Goal: Task Accomplishment & Management: Complete application form

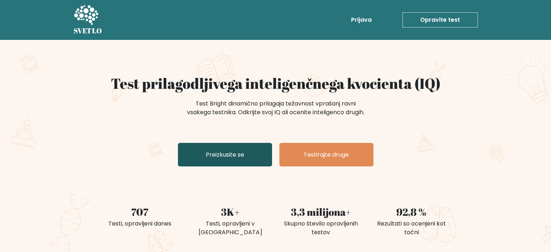
click at [218, 159] on font "Preizkusite se" at bounding box center [225, 154] width 38 height 8
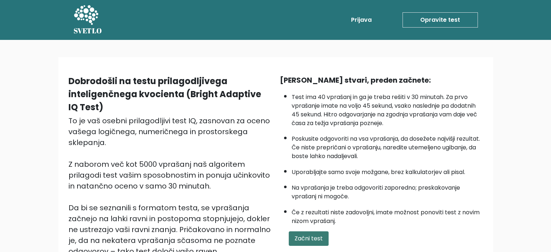
click at [306, 232] on button "Začni test" at bounding box center [309, 238] width 40 height 15
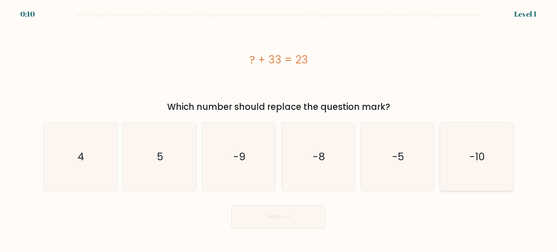
click at [480, 176] on icon "-10" at bounding box center [476, 157] width 68 height 68
click at [279, 130] on input "f. -10" at bounding box center [278, 128] width 0 height 4
radio input "true"
click at [302, 208] on button "Next" at bounding box center [278, 216] width 94 height 23
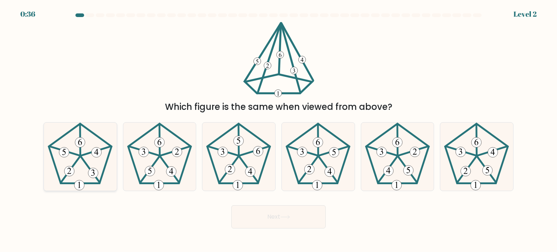
click at [81, 147] on 394 at bounding box center [80, 142] width 10 height 10
click at [278, 130] on input "a." at bounding box center [278, 128] width 0 height 4
radio input "true"
click at [272, 224] on button "Next" at bounding box center [278, 216] width 94 height 23
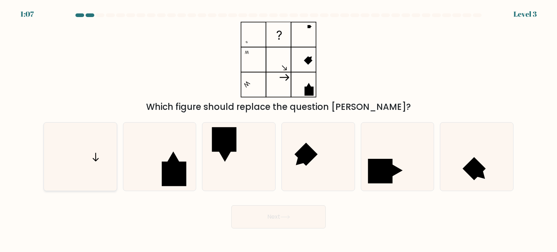
click at [96, 150] on icon at bounding box center [80, 157] width 68 height 68
click at [278, 130] on input "a." at bounding box center [278, 128] width 0 height 4
radio input "true"
click at [287, 212] on button "Next" at bounding box center [278, 216] width 94 height 23
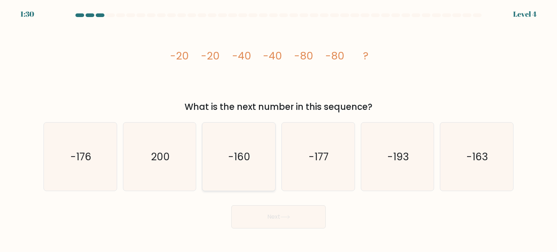
click at [248, 171] on icon "-160" at bounding box center [238, 157] width 68 height 68
click at [278, 130] on input "c. -160" at bounding box center [278, 128] width 0 height 4
radio input "true"
click at [270, 214] on button "Next" at bounding box center [278, 216] width 94 height 23
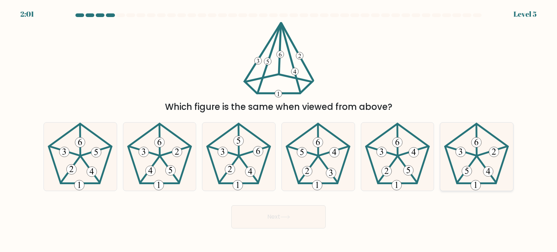
click at [482, 159] on icon at bounding box center [476, 157] width 68 height 68
click at [279, 130] on input "f." at bounding box center [278, 128] width 0 height 4
radio input "true"
click at [289, 208] on button "Next" at bounding box center [278, 216] width 94 height 23
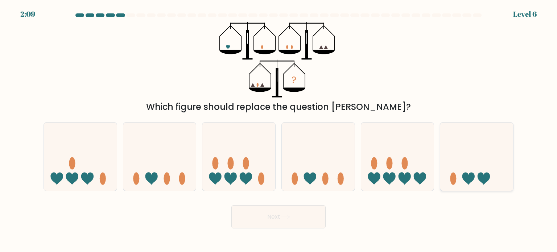
click at [467, 161] on icon at bounding box center [476, 157] width 73 height 60
click at [279, 130] on input "f." at bounding box center [278, 128] width 0 height 4
radio input "true"
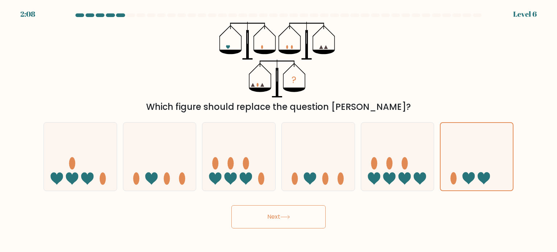
click at [297, 212] on button "Next" at bounding box center [278, 216] width 94 height 23
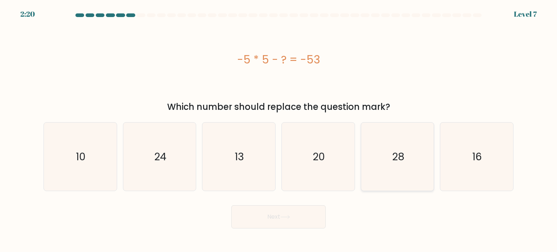
click at [395, 162] on text "28" at bounding box center [398, 156] width 12 height 15
click at [279, 130] on input "e. 28" at bounding box center [278, 128] width 0 height 4
radio input "true"
click at [302, 211] on button "Next" at bounding box center [278, 216] width 94 height 23
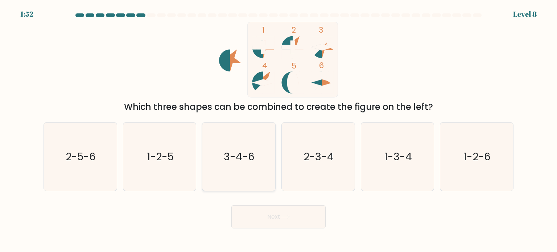
click at [241, 165] on icon "3-4-6" at bounding box center [238, 157] width 68 height 68
click at [278, 130] on input "c. 3-4-6" at bounding box center [278, 128] width 0 height 4
radio input "true"
click at [281, 222] on button "Next" at bounding box center [278, 216] width 94 height 23
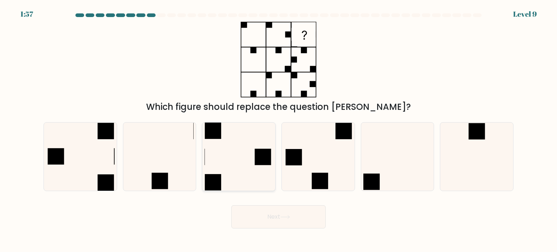
click at [252, 158] on icon at bounding box center [238, 157] width 68 height 68
click at [278, 130] on input "c." at bounding box center [278, 128] width 0 height 4
radio input "true"
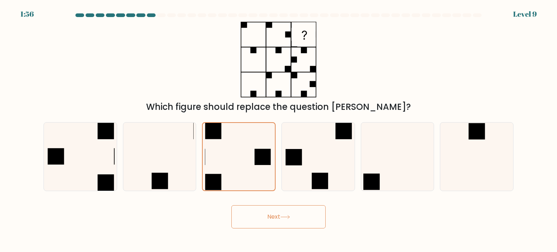
click at [273, 214] on button "Next" at bounding box center [278, 216] width 94 height 23
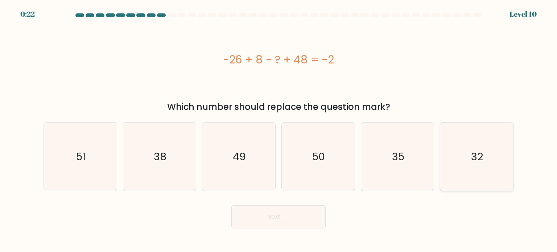
click at [470, 161] on icon "32" at bounding box center [476, 157] width 68 height 68
click at [279, 130] on input "f. 32" at bounding box center [278, 128] width 0 height 4
radio input "true"
click at [305, 220] on button "Next" at bounding box center [278, 216] width 94 height 23
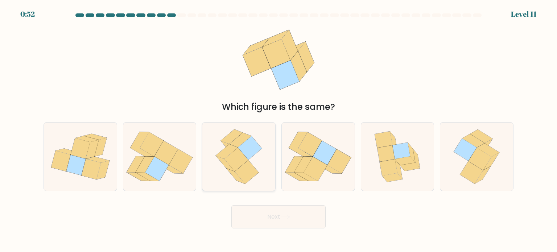
click at [256, 158] on icon at bounding box center [238, 157] width 55 height 68
click at [278, 130] on input "c." at bounding box center [278, 128] width 0 height 4
radio input "true"
click at [263, 213] on button "Next" at bounding box center [278, 216] width 94 height 23
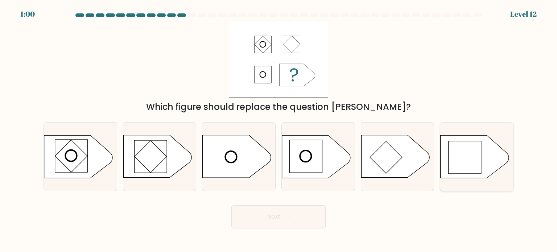
click at [467, 166] on rect at bounding box center [465, 157] width 33 height 33
click at [279, 130] on input "f." at bounding box center [278, 128] width 0 height 4
radio input "true"
click at [299, 212] on button "Next" at bounding box center [278, 216] width 94 height 23
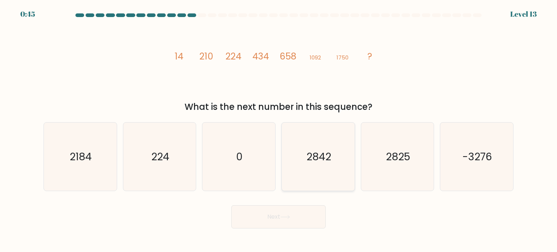
click at [325, 162] on text "2842" at bounding box center [318, 156] width 25 height 15
click at [279, 130] on input "d. 2842" at bounding box center [278, 128] width 0 height 4
radio input "true"
click at [296, 212] on button "Next" at bounding box center [278, 216] width 94 height 23
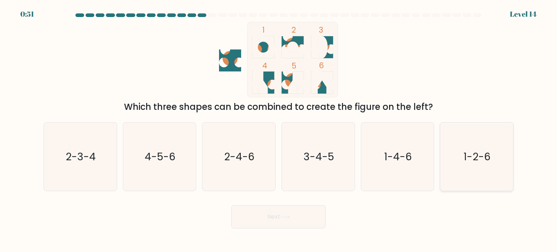
click at [473, 159] on text "1-2-6" at bounding box center [477, 156] width 27 height 15
click at [279, 130] on input "f. 1-2-6" at bounding box center [278, 128] width 0 height 4
radio input "true"
click at [294, 220] on button "Next" at bounding box center [278, 216] width 94 height 23
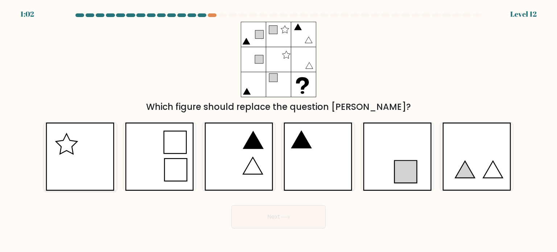
click at [100, 166] on icon at bounding box center [80, 157] width 69 height 68
click at [278, 130] on input "a." at bounding box center [278, 128] width 0 height 4
radio input "true"
click at [254, 216] on button "Next" at bounding box center [278, 216] width 94 height 23
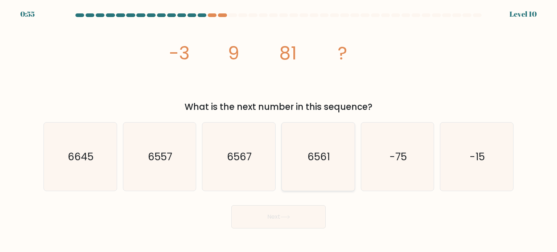
click at [328, 170] on icon "6561" at bounding box center [318, 157] width 68 height 68
click at [279, 130] on input "d. 6561" at bounding box center [278, 128] width 0 height 4
radio input "true"
click at [289, 213] on button "Next" at bounding box center [278, 216] width 94 height 23
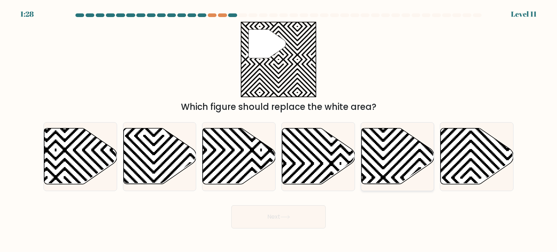
click at [392, 167] on icon at bounding box center [419, 186] width 147 height 147
click at [279, 130] on input "e." at bounding box center [278, 128] width 0 height 4
radio input "true"
click at [280, 209] on button "Next" at bounding box center [278, 216] width 94 height 23
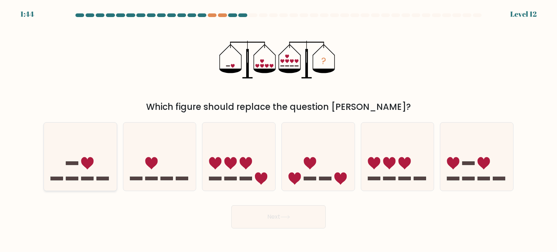
click at [83, 156] on icon at bounding box center [80, 157] width 73 height 60
click at [278, 130] on input "a." at bounding box center [278, 128] width 0 height 4
radio input "true"
click at [281, 220] on button "Next" at bounding box center [278, 216] width 94 height 23
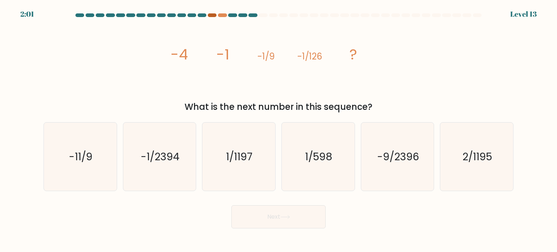
click at [212, 14] on div at bounding box center [212, 15] width 9 height 4
click at [223, 16] on div at bounding box center [222, 15] width 9 height 4
click at [210, 14] on div at bounding box center [212, 15] width 9 height 4
click at [221, 15] on div at bounding box center [222, 15] width 9 height 4
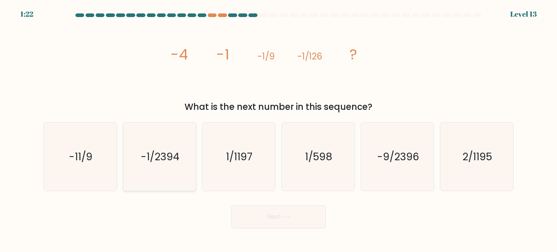
click at [174, 165] on icon "-1/2394" at bounding box center [159, 157] width 68 height 68
click at [278, 130] on input "b. -1/2394" at bounding box center [278, 128] width 0 height 4
radio input "true"
click at [270, 214] on button "Next" at bounding box center [278, 216] width 94 height 23
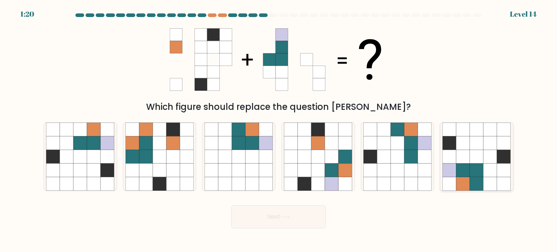
click at [461, 175] on icon at bounding box center [463, 170] width 14 height 14
click at [279, 130] on input "f." at bounding box center [278, 128] width 0 height 4
radio input "true"
click at [275, 219] on button "Next" at bounding box center [278, 216] width 94 height 23
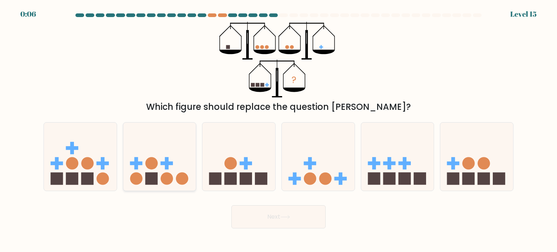
click at [175, 170] on icon at bounding box center [159, 157] width 73 height 60
click at [278, 130] on input "b." at bounding box center [278, 128] width 0 height 4
radio input "true"
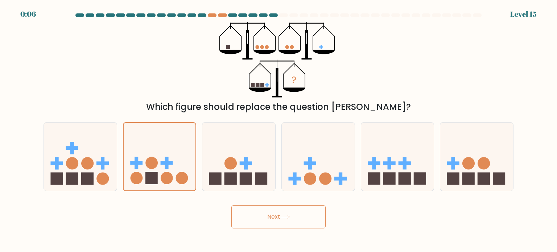
click at [290, 219] on icon at bounding box center [285, 217] width 10 height 4
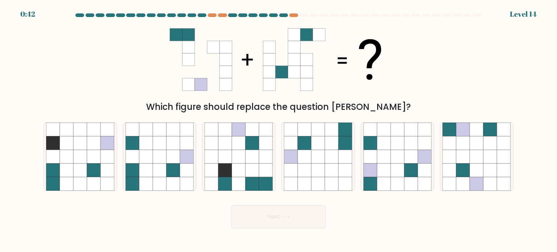
click at [282, 15] on div at bounding box center [283, 15] width 9 height 4
click at [294, 15] on div at bounding box center [293, 15] width 9 height 4
click at [304, 16] on div at bounding box center [303, 15] width 9 height 4
click at [337, 137] on icon at bounding box center [332, 143] width 14 height 14
click at [279, 130] on input "d." at bounding box center [278, 128] width 0 height 4
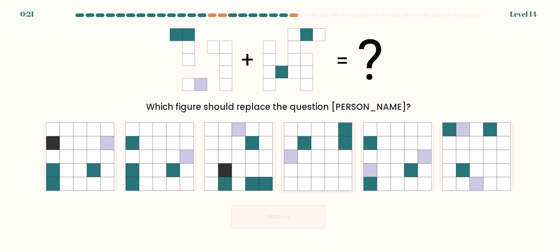
radio input "true"
click at [300, 220] on button "Next" at bounding box center [278, 216] width 94 height 23
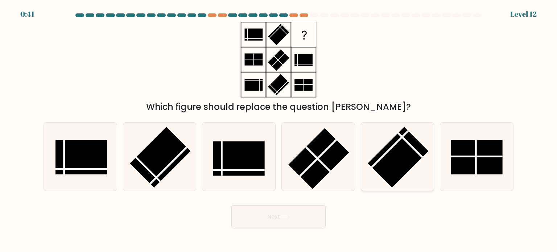
click at [391, 155] on rect at bounding box center [398, 157] width 61 height 61
click at [279, 130] on input "e." at bounding box center [278, 128] width 0 height 4
radio input "true"
click at [286, 212] on button "Next" at bounding box center [278, 216] width 94 height 23
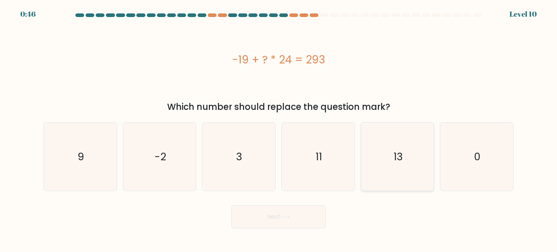
click at [398, 157] on text "13" at bounding box center [397, 156] width 9 height 15
click at [279, 130] on input "e. 13" at bounding box center [278, 128] width 0 height 4
radio input "true"
click at [280, 219] on button "Next" at bounding box center [278, 216] width 94 height 23
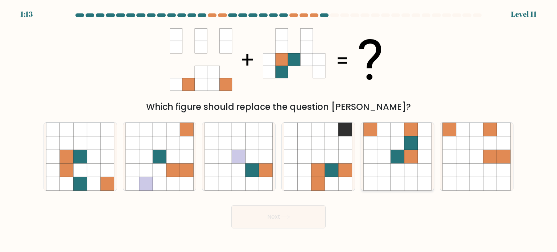
click at [396, 162] on icon at bounding box center [398, 157] width 14 height 14
click at [279, 130] on input "e." at bounding box center [278, 128] width 0 height 4
radio input "true"
click at [289, 217] on icon at bounding box center [285, 217] width 10 height 4
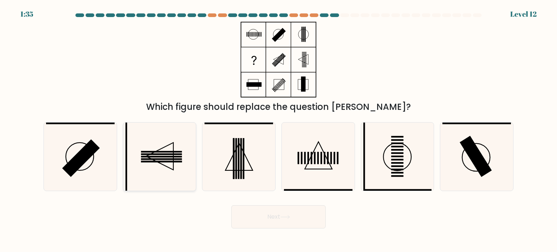
click at [174, 161] on icon at bounding box center [159, 157] width 68 height 68
click at [278, 130] on input "b." at bounding box center [278, 128] width 0 height 4
radio input "true"
click at [268, 215] on button "Next" at bounding box center [278, 216] width 94 height 23
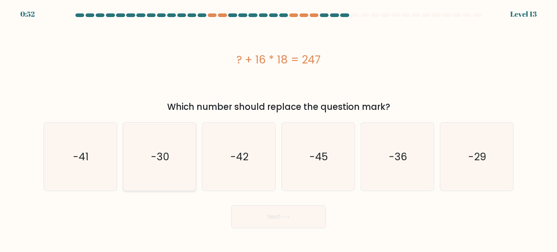
drag, startPoint x: 167, startPoint y: 155, endPoint x: 218, endPoint y: 168, distance: 52.7
click at [168, 155] on text "-30" at bounding box center [160, 156] width 18 height 15
click at [278, 130] on input "b. -30" at bounding box center [278, 128] width 0 height 4
radio input "true"
click at [305, 216] on button "Next" at bounding box center [278, 216] width 94 height 23
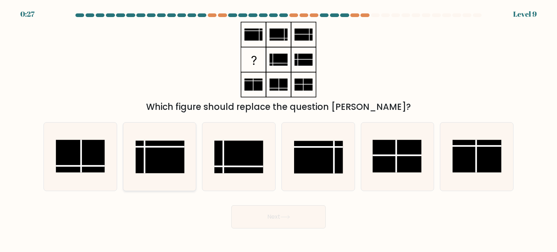
click at [162, 159] on rect at bounding box center [160, 156] width 49 height 33
click at [278, 130] on input "b." at bounding box center [278, 128] width 0 height 4
radio input "true"
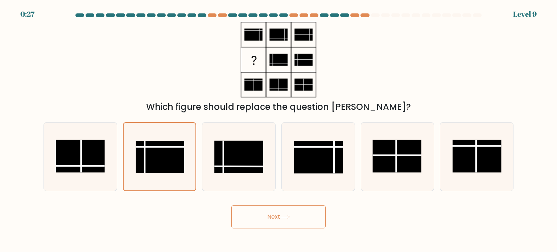
click at [280, 212] on button "Next" at bounding box center [278, 216] width 94 height 23
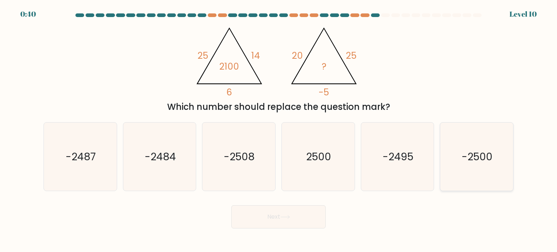
click at [493, 150] on icon "-2500" at bounding box center [476, 157] width 68 height 68
click at [279, 130] on input "f. -2500" at bounding box center [278, 128] width 0 height 4
radio input "true"
click at [298, 211] on button "Next" at bounding box center [278, 216] width 94 height 23
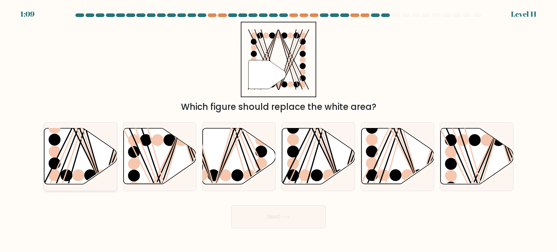
click at [87, 169] on icon at bounding box center [80, 156] width 73 height 56
click at [278, 130] on input "a." at bounding box center [278, 128] width 0 height 4
radio input "true"
click at [268, 216] on button "Next" at bounding box center [278, 216] width 94 height 23
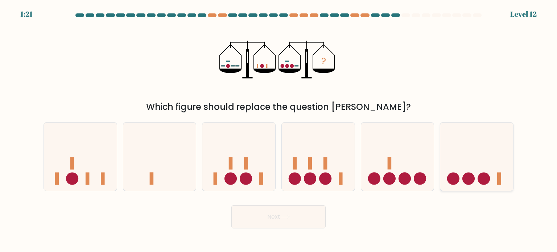
click at [476, 156] on icon at bounding box center [476, 157] width 73 height 60
click at [279, 130] on input "f." at bounding box center [278, 128] width 0 height 4
radio input "true"
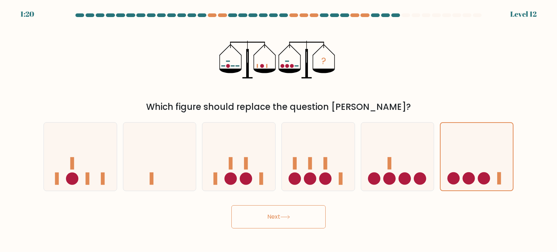
click at [294, 210] on button "Next" at bounding box center [278, 216] width 94 height 23
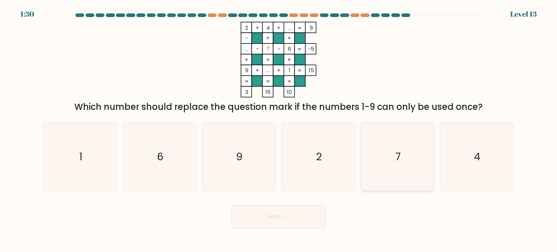
click at [375, 155] on icon "7" at bounding box center [397, 157] width 68 height 68
click at [279, 130] on input "e. 7" at bounding box center [278, 128] width 0 height 4
radio input "true"
click at [289, 208] on button "Next" at bounding box center [278, 216] width 94 height 23
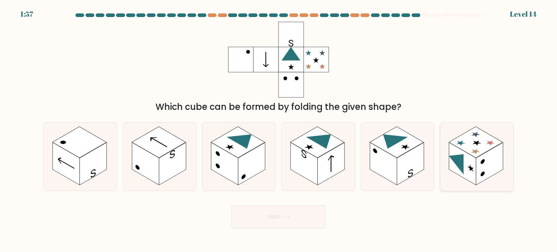
click at [482, 165] on rect at bounding box center [489, 163] width 27 height 43
click at [279, 130] on input "f." at bounding box center [278, 128] width 0 height 4
radio input "true"
click at [255, 214] on button "Next" at bounding box center [278, 216] width 94 height 23
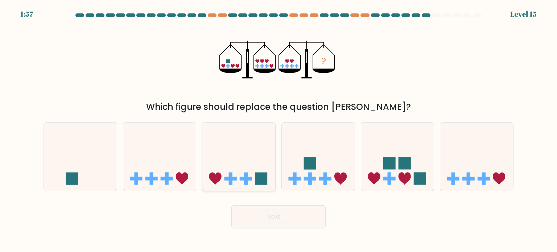
click at [249, 146] on icon at bounding box center [238, 157] width 73 height 60
click at [278, 130] on input "c." at bounding box center [278, 128] width 0 height 4
radio input "true"
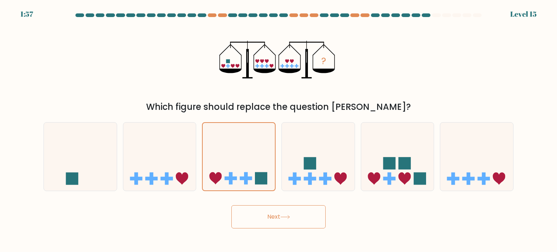
click at [278, 216] on button "Next" at bounding box center [278, 216] width 94 height 23
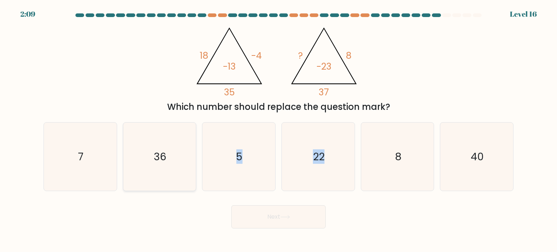
drag, startPoint x: 323, startPoint y: 161, endPoint x: 164, endPoint y: 153, distance: 159.7
click at [164, 153] on div "a. 7 b. 36 c." at bounding box center [279, 153] width 476 height 75
click at [164, 153] on text "36" at bounding box center [160, 156] width 13 height 15
click at [278, 130] on input "b. 36" at bounding box center [278, 128] width 0 height 4
radio input "true"
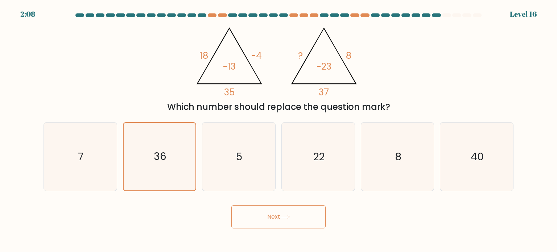
click at [245, 214] on button "Next" at bounding box center [278, 216] width 94 height 23
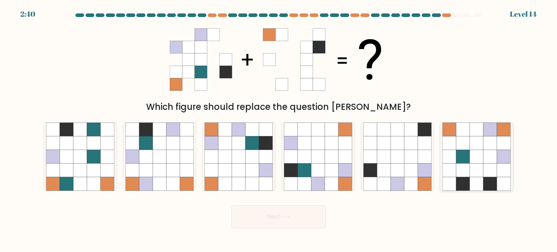
click at [474, 148] on icon at bounding box center [477, 143] width 14 height 14
click at [279, 130] on input "f." at bounding box center [278, 128] width 0 height 4
radio input "true"
click at [252, 235] on body "2:40 Level 14" at bounding box center [278, 126] width 557 height 252
click at [254, 220] on button "Next" at bounding box center [278, 216] width 94 height 23
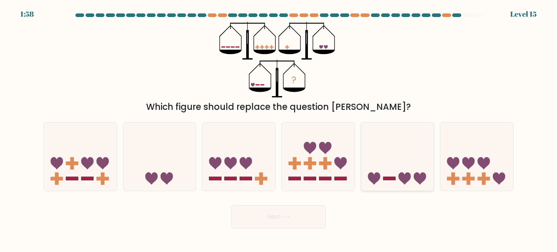
click at [385, 177] on rect at bounding box center [389, 179] width 12 height 4
click at [279, 130] on input "e." at bounding box center [278, 128] width 0 height 4
radio input "true"
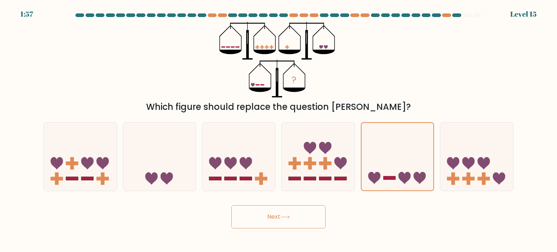
click at [292, 216] on button "Next" at bounding box center [278, 216] width 94 height 23
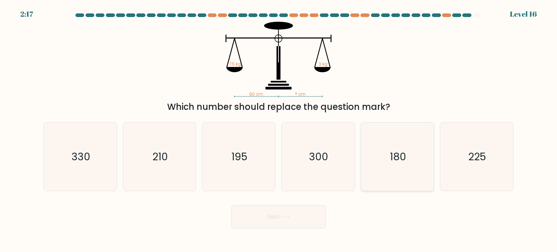
click at [386, 162] on icon "180" at bounding box center [397, 157] width 68 height 68
click at [279, 130] on input "e. 180" at bounding box center [278, 128] width 0 height 4
radio input "true"
click at [316, 211] on button "Next" at bounding box center [278, 216] width 94 height 23
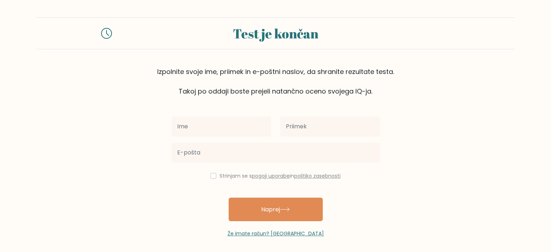
click at [201, 130] on input "text" at bounding box center [222, 126] width 100 height 20
type input "Tina"
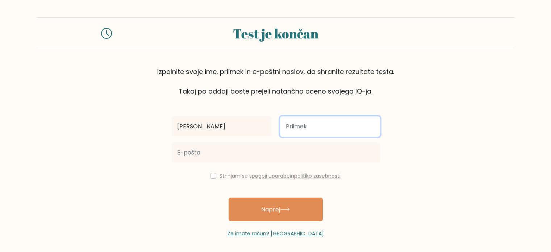
click at [299, 129] on input "text" at bounding box center [330, 126] width 100 height 20
type input "Fantulin"
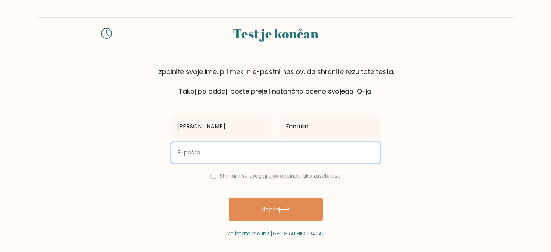
click at [248, 155] on input "email" at bounding box center [276, 152] width 209 height 20
type input "tinafantulin@gmail.com"
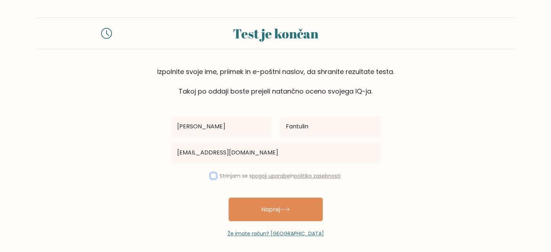
click at [211, 175] on input "checkbox" at bounding box center [214, 176] width 6 height 6
checkbox input "true"
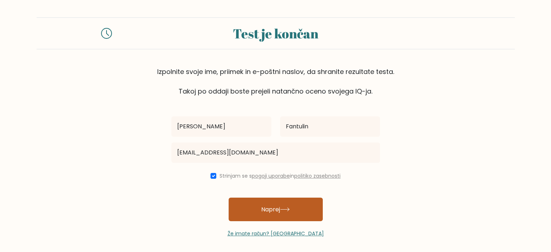
click at [266, 206] on font "Naprej" at bounding box center [270, 209] width 19 height 8
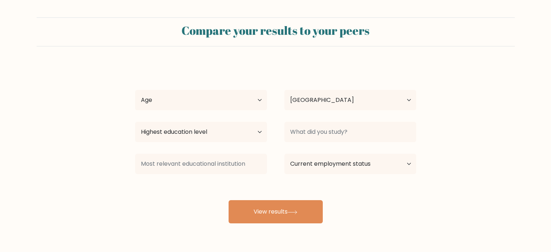
select select "SI"
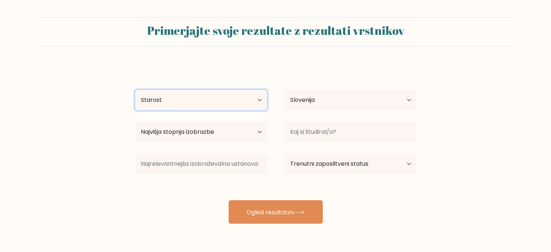
click at [205, 100] on select "Starost [PERSON_NAME] od 18 let 18–24 let 25–34 let 35–44 let 45–54 let 55–64 l…" at bounding box center [201, 100] width 132 height 20
select select "35_44"
click at [135, 90] on select "Starost [PERSON_NAME] od 18 let 18–24 let 25–34 let 35–44 let 45–54 let 55–64 l…" at bounding box center [201, 100] width 132 height 20
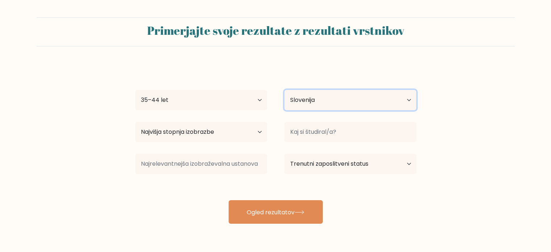
click at [331, 100] on select "Država [GEOGRAPHIC_DATA] [GEOGRAPHIC_DATA] [GEOGRAPHIC_DATA] [GEOGRAPHIC_DATA] …" at bounding box center [351, 100] width 132 height 20
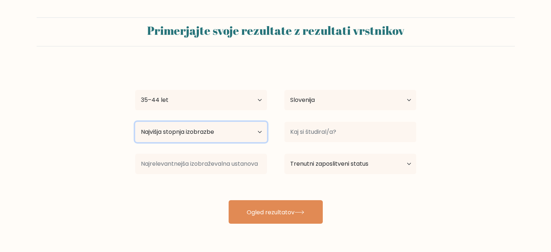
click at [253, 133] on select "Najvišja stopnja izobrazbe Brez šolanja Primarno Nižja srednja šola Višja sredn…" at bounding box center [201, 132] width 132 height 20
select select "bachelors_degree"
click at [135, 122] on select "Najvišja stopnja izobrazbe Brez šolanja Primarno Nižja srednja šola Višja sredn…" at bounding box center [201, 132] width 132 height 20
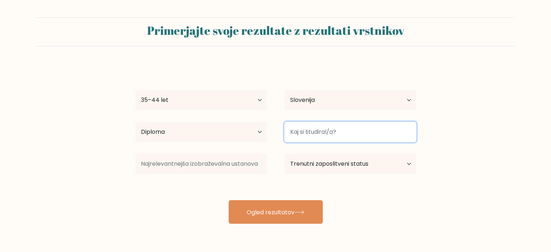
click at [351, 131] on input at bounding box center [351, 132] width 132 height 20
type input "Zdravstvo"
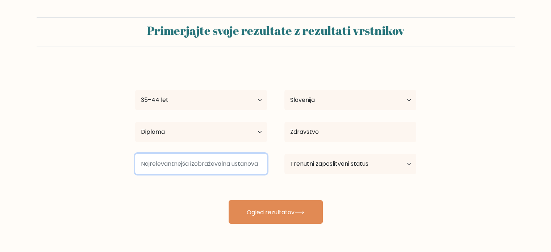
click at [215, 164] on input at bounding box center [201, 164] width 132 height 20
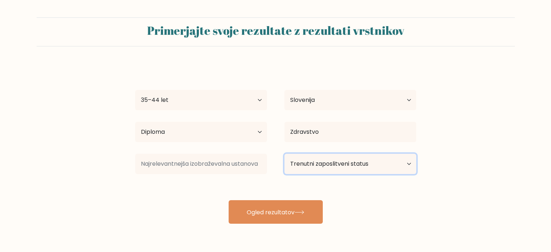
click at [354, 164] on select "Trenutni zaposlitveni status Zaposlen Študent Upokojen/a Drugo / raje ne odgovo…" at bounding box center [351, 164] width 132 height 20
select select "employed"
click at [285, 154] on select "Trenutni zaposlitveni status Zaposlen Študent Upokojen/a Drugo / raje ne odgovo…" at bounding box center [351, 164] width 132 height 20
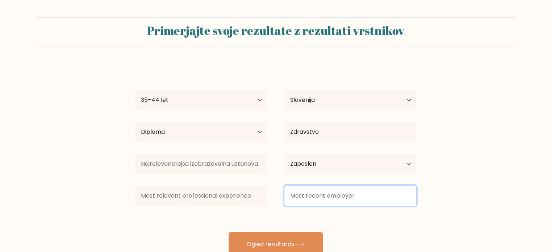
click at [328, 192] on input at bounding box center [351, 196] width 132 height 20
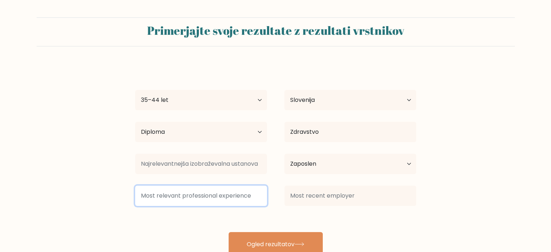
click at [230, 193] on input at bounding box center [201, 196] width 132 height 20
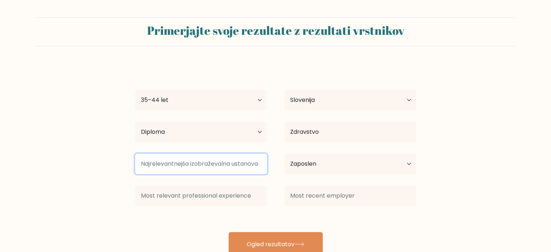
click at [203, 163] on input at bounding box center [201, 164] width 132 height 20
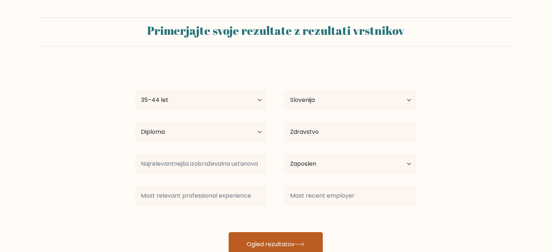
click at [263, 236] on button "Ogled rezultatov" at bounding box center [276, 244] width 94 height 24
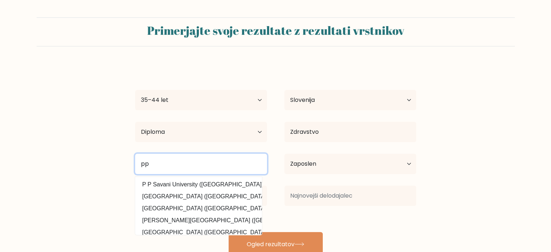
type input "p"
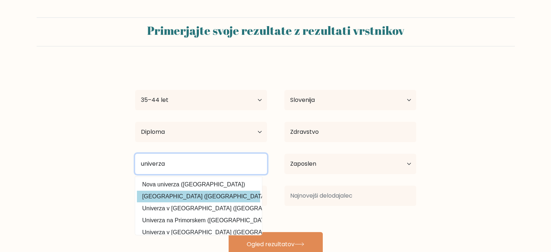
type input "univerza"
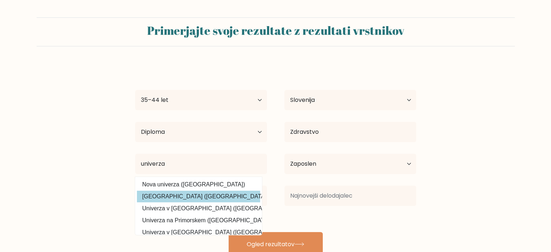
click at [190, 195] on div "[PERSON_NAME] [PERSON_NAME] od 18 let 18–24 let 25–34 let 35–44 let 45–54 let 5…" at bounding box center [276, 160] width 290 height 192
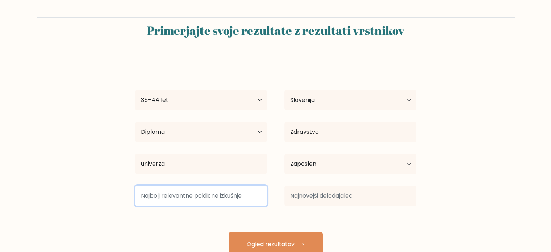
click at [198, 198] on input at bounding box center [201, 196] width 132 height 20
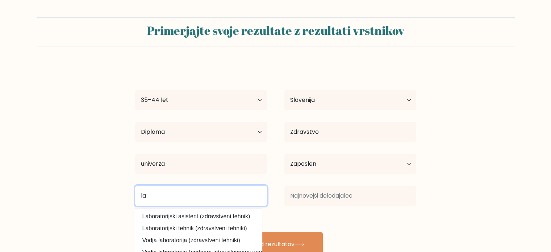
type input "l"
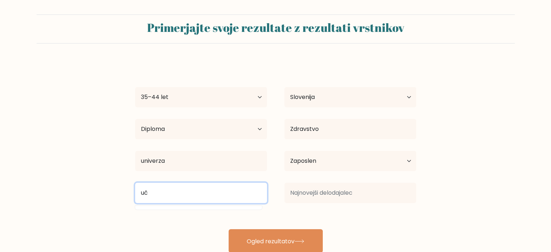
scroll to position [23, 0]
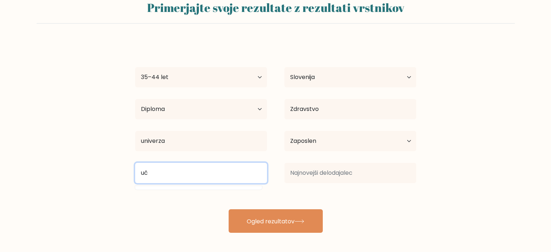
type input "u"
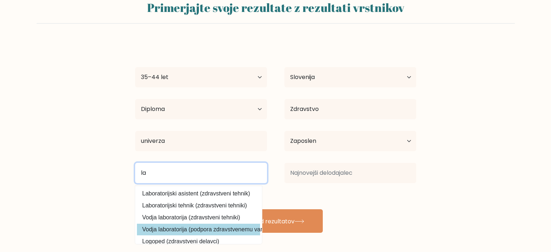
scroll to position [36, 0]
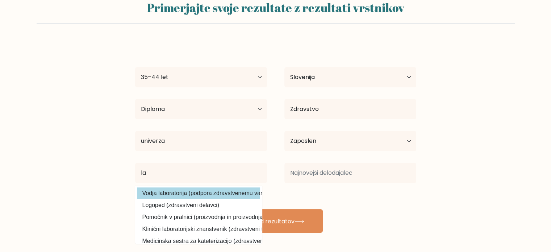
click at [180, 194] on option "Vodja laboratorija (podpora zdravstvenemu varstvu)" at bounding box center [198, 193] width 123 height 12
type input "Lab Director"
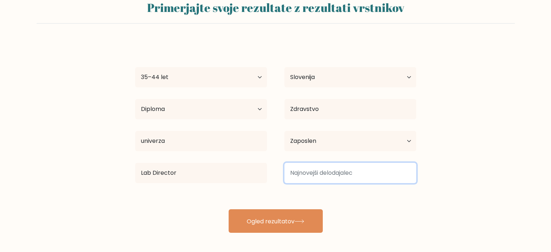
click at [329, 168] on input at bounding box center [351, 173] width 132 height 20
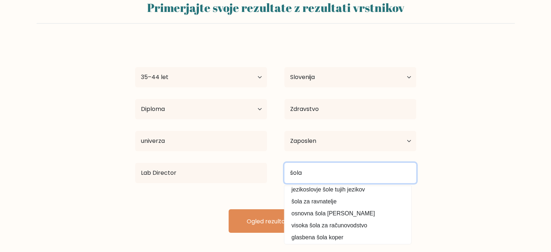
scroll to position [0, 0]
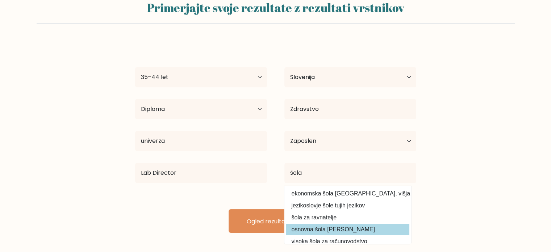
click at [314, 230] on option "osnovna šola [PERSON_NAME]" at bounding box center [347, 230] width 123 height 12
type input "osnovna šola [PERSON_NAME]"
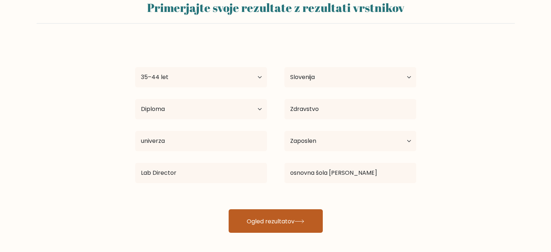
click at [286, 219] on font "Ogled rezultatov" at bounding box center [271, 221] width 48 height 8
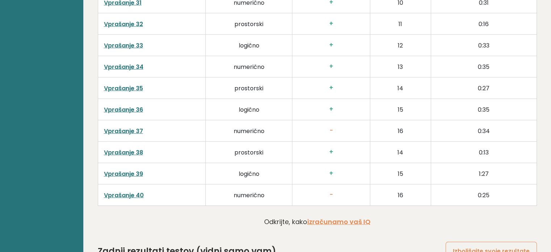
scroll to position [1887, 0]
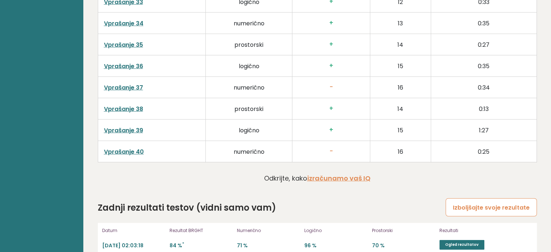
click at [463, 198] on link "Izboljšajte svoje rezultate" at bounding box center [491, 207] width 91 height 18
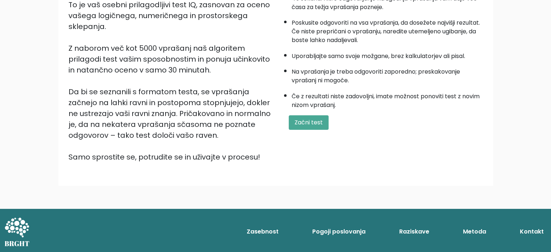
scroll to position [117, 0]
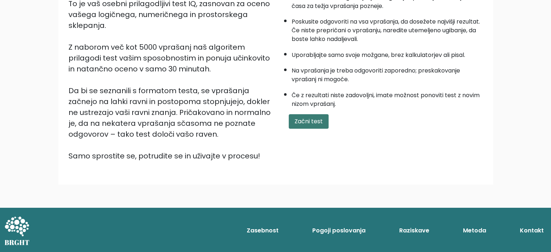
click at [312, 117] on font "Začni test" at bounding box center [309, 121] width 28 height 8
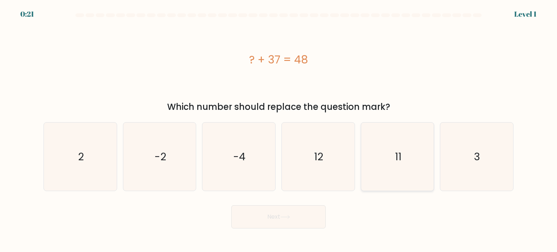
click at [407, 161] on icon "11" at bounding box center [397, 157] width 68 height 68
click at [279, 130] on input "e. 11" at bounding box center [278, 128] width 0 height 4
radio input "true"
click at [276, 214] on button "Next" at bounding box center [278, 216] width 94 height 23
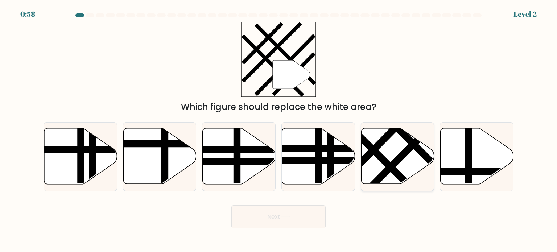
click at [400, 168] on icon at bounding box center [397, 156] width 73 height 56
click at [279, 130] on input "e." at bounding box center [278, 128] width 0 height 4
radio input "true"
click at [284, 219] on button "Next" at bounding box center [278, 216] width 94 height 23
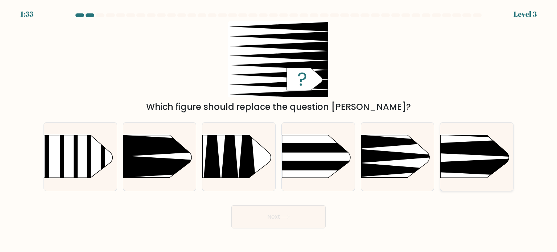
click at [479, 158] on rect at bounding box center [424, 119] width 189 height 144
click at [279, 130] on input "f." at bounding box center [278, 128] width 0 height 4
radio input "true"
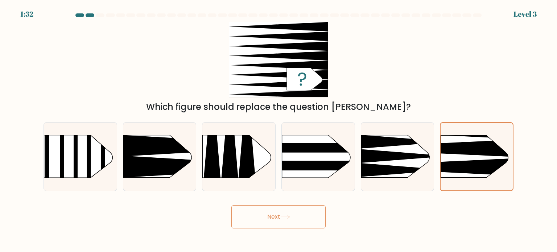
click at [288, 211] on button "Next" at bounding box center [278, 216] width 94 height 23
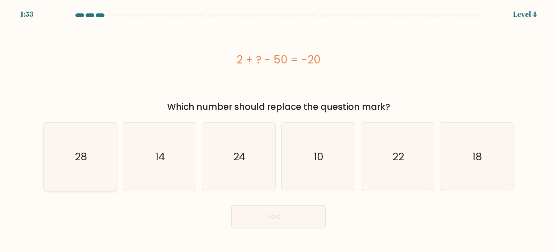
click at [88, 156] on icon "28" at bounding box center [80, 157] width 68 height 68
click at [278, 130] on input "a. 28" at bounding box center [278, 128] width 0 height 4
radio input "true"
click at [290, 214] on button "Next" at bounding box center [278, 216] width 94 height 23
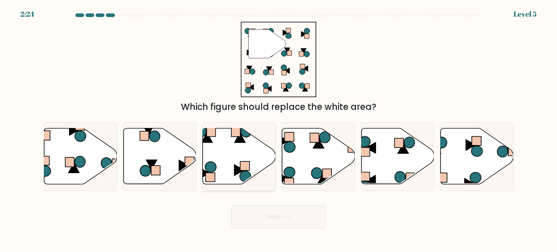
click at [209, 135] on rect at bounding box center [211, 131] width 9 height 9
click at [278, 130] on input "c." at bounding box center [278, 128] width 0 height 4
radio input "true"
click at [280, 219] on button "Next" at bounding box center [278, 216] width 94 height 23
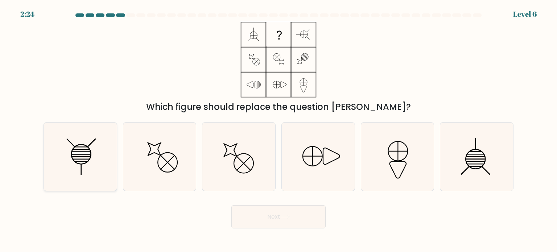
click at [81, 158] on icon at bounding box center [80, 157] width 68 height 68
click at [278, 130] on input "a." at bounding box center [278, 128] width 0 height 4
radio input "true"
click at [251, 216] on button "Next" at bounding box center [278, 216] width 94 height 23
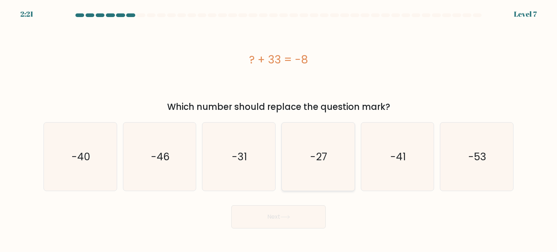
click at [300, 142] on icon "-27" at bounding box center [318, 157] width 68 height 68
click at [279, 130] on input "d. -27" at bounding box center [278, 128] width 0 height 4
radio input "true"
click at [282, 216] on icon at bounding box center [285, 217] width 10 height 4
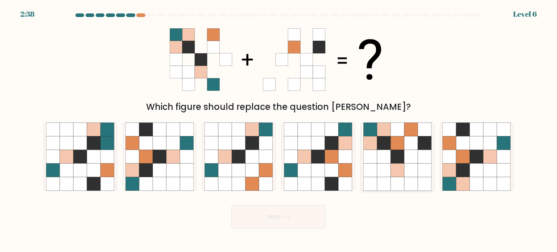
click at [385, 142] on icon at bounding box center [384, 143] width 14 height 14
click at [279, 130] on input "e." at bounding box center [278, 128] width 0 height 4
radio input "true"
click at [472, 172] on icon at bounding box center [477, 170] width 14 height 14
click at [279, 130] on input "f." at bounding box center [278, 128] width 0 height 4
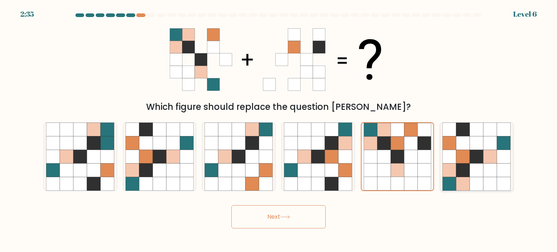
radio input "true"
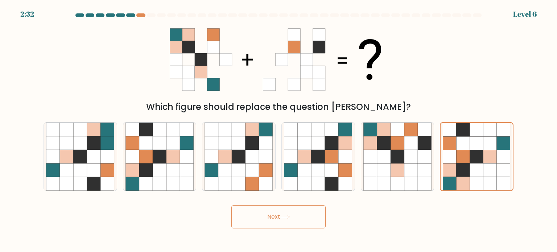
click at [275, 210] on button "Next" at bounding box center [278, 216] width 94 height 23
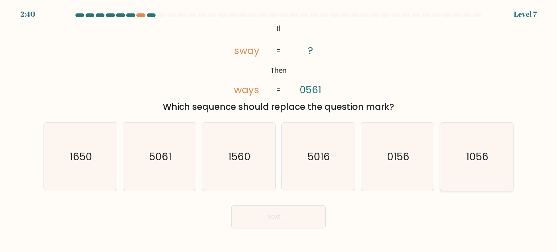
click at [469, 158] on text "1056" at bounding box center [477, 156] width 22 height 15
click at [279, 130] on input "f. 1056" at bounding box center [278, 128] width 0 height 4
radio input "true"
click at [302, 225] on button "Next" at bounding box center [278, 216] width 94 height 23
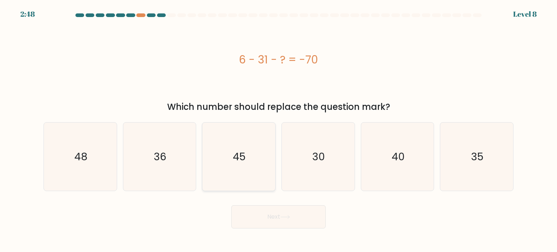
click at [247, 167] on icon "45" at bounding box center [238, 157] width 68 height 68
click at [278, 130] on input "c. 45" at bounding box center [278, 128] width 0 height 4
radio input "true"
click at [268, 211] on button "Next" at bounding box center [278, 216] width 94 height 23
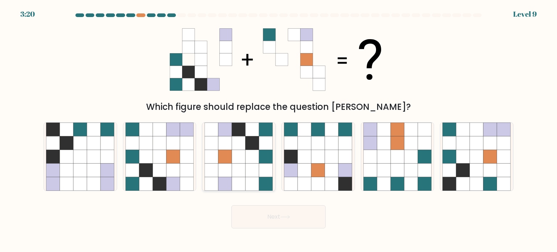
click at [234, 174] on icon at bounding box center [239, 170] width 14 height 14
click at [278, 130] on input "c." at bounding box center [278, 128] width 0 height 4
radio input "true"
click at [485, 158] on icon at bounding box center [490, 157] width 14 height 14
click at [279, 130] on input "f." at bounding box center [278, 128] width 0 height 4
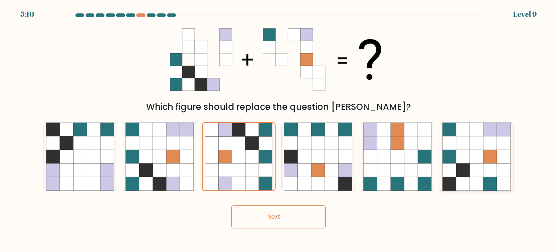
radio input "true"
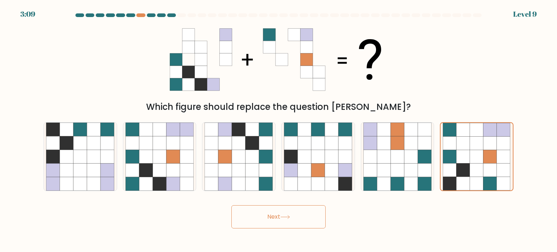
click at [293, 218] on button "Next" at bounding box center [278, 216] width 94 height 23
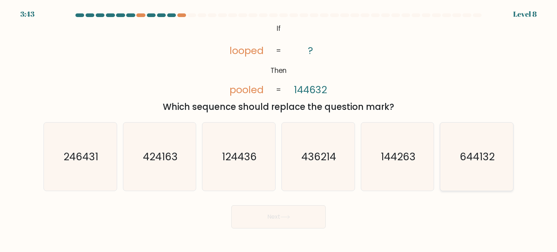
click at [468, 164] on icon "644132" at bounding box center [476, 157] width 68 height 68
click at [279, 130] on input "f. 644132" at bounding box center [278, 128] width 0 height 4
radio input "true"
click at [273, 215] on button "Next" at bounding box center [278, 216] width 94 height 23
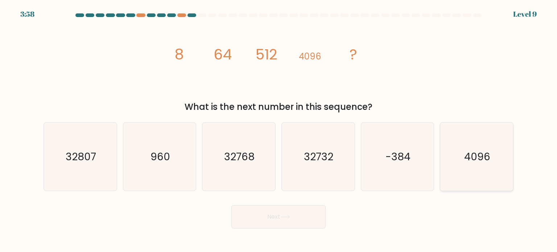
click at [476, 162] on text "4096" at bounding box center [477, 156] width 26 height 15
click at [279, 130] on input "f. 4096" at bounding box center [278, 128] width 0 height 4
radio input "true"
click at [243, 169] on icon "32768" at bounding box center [238, 157] width 68 height 68
click at [278, 130] on input "c. 32768" at bounding box center [278, 128] width 0 height 4
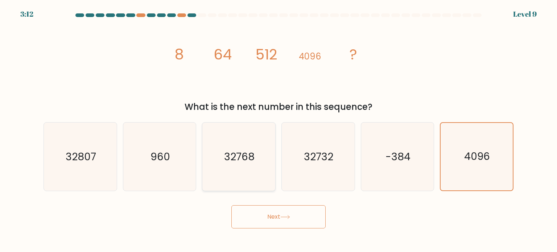
radio input "true"
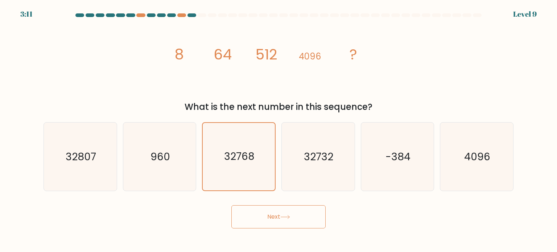
click at [274, 212] on button "Next" at bounding box center [278, 216] width 94 height 23
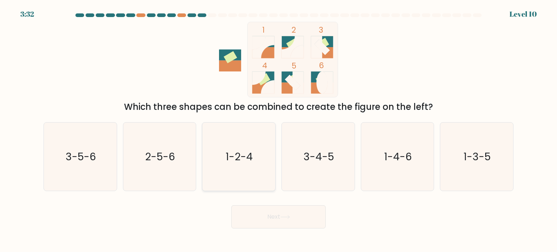
click at [241, 171] on icon "1-2-4" at bounding box center [238, 157] width 68 height 68
click at [278, 130] on input "c. 1-2-4" at bounding box center [278, 128] width 0 height 4
radio input "true"
click at [273, 228] on button "Next" at bounding box center [278, 216] width 94 height 23
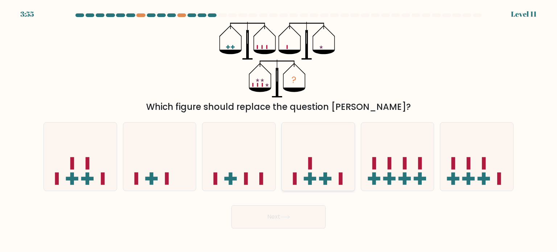
click at [316, 179] on icon at bounding box center [318, 157] width 73 height 60
click at [279, 130] on input "d." at bounding box center [278, 128] width 0 height 4
radio input "true"
click at [297, 208] on button "Next" at bounding box center [278, 216] width 94 height 23
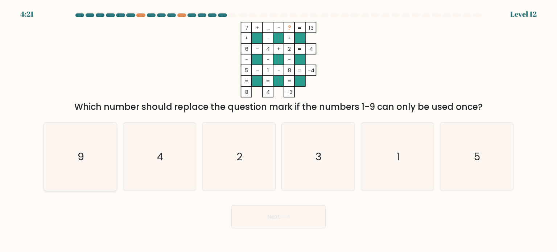
click at [82, 148] on icon "9" at bounding box center [80, 157] width 68 height 68
click at [278, 130] on input "a. 9" at bounding box center [278, 128] width 0 height 4
radio input "true"
click at [273, 226] on button "Next" at bounding box center [278, 216] width 94 height 23
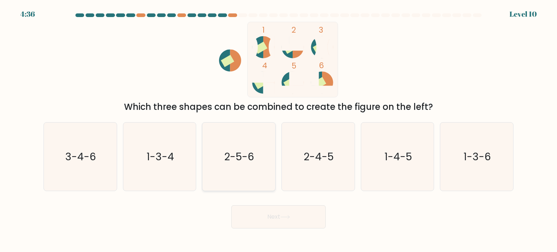
click at [246, 157] on text "2-5-6" at bounding box center [239, 156] width 30 height 15
click at [278, 130] on input "c. 2-5-6" at bounding box center [278, 128] width 0 height 4
radio input "true"
click at [269, 226] on button "Next" at bounding box center [278, 216] width 94 height 23
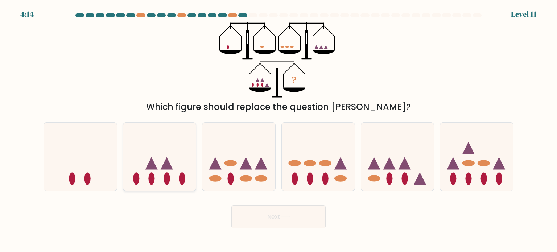
drag, startPoint x: 171, startPoint y: 168, endPoint x: 175, endPoint y: 171, distance: 4.6
click at [171, 168] on icon at bounding box center [167, 163] width 12 height 12
click at [278, 130] on input "b." at bounding box center [278, 128] width 0 height 4
radio input "true"
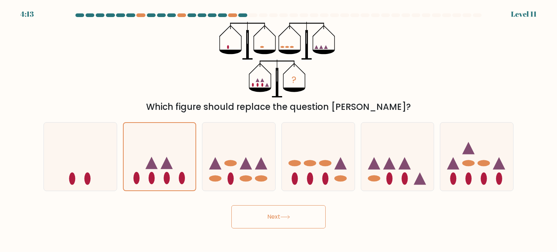
click at [272, 219] on button "Next" at bounding box center [278, 216] width 94 height 23
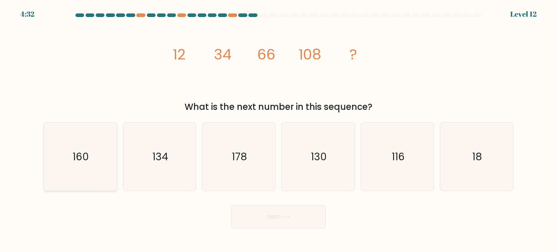
click at [99, 160] on icon "160" at bounding box center [80, 157] width 68 height 68
click at [278, 130] on input "a. 160" at bounding box center [278, 128] width 0 height 4
radio input "true"
click at [263, 165] on icon "178" at bounding box center [238, 157] width 68 height 68
click at [278, 130] on input "c. 178" at bounding box center [278, 128] width 0 height 4
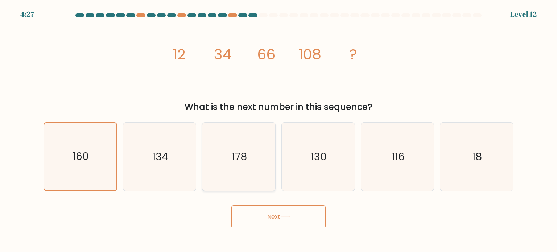
radio input "true"
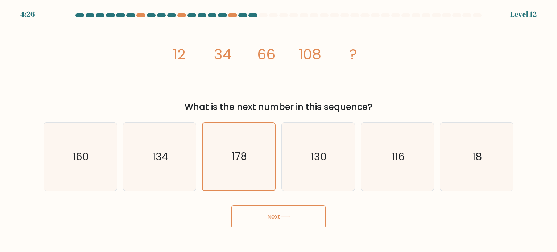
click at [277, 208] on button "Next" at bounding box center [278, 216] width 94 height 23
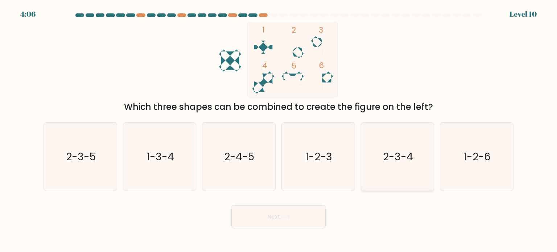
click at [379, 166] on icon "2-3-4" at bounding box center [397, 157] width 68 height 68
click at [279, 130] on input "e. 2-3-4" at bounding box center [278, 128] width 0 height 4
radio input "true"
click at [301, 213] on button "Next" at bounding box center [278, 216] width 94 height 23
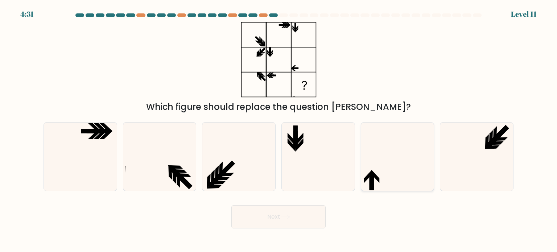
click at [378, 151] on icon at bounding box center [397, 157] width 68 height 68
click at [279, 130] on input "e." at bounding box center [278, 128] width 0 height 4
radio input "true"
click at [290, 217] on icon at bounding box center [285, 217] width 10 height 4
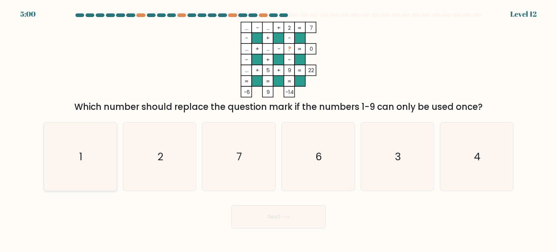
click at [62, 154] on icon "1" at bounding box center [80, 157] width 68 height 68
click at [278, 130] on input "a. 1" at bounding box center [278, 128] width 0 height 4
radio input "true"
click at [260, 212] on button "Next" at bounding box center [278, 216] width 94 height 23
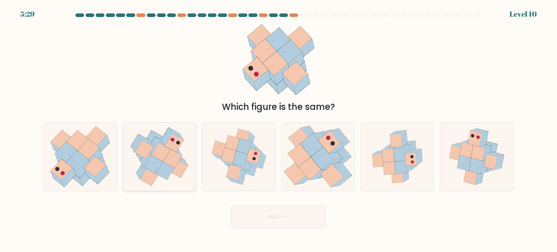
click at [157, 172] on icon at bounding box center [165, 170] width 19 height 18
click at [278, 130] on input "b." at bounding box center [278, 128] width 0 height 4
radio input "true"
click at [267, 225] on button "Next" at bounding box center [278, 216] width 94 height 23
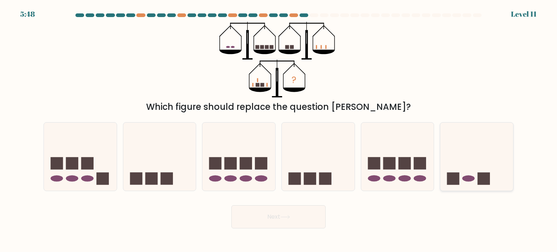
click at [472, 178] on ellipse at bounding box center [468, 178] width 12 height 6
click at [279, 130] on input "f." at bounding box center [278, 128] width 0 height 4
radio input "true"
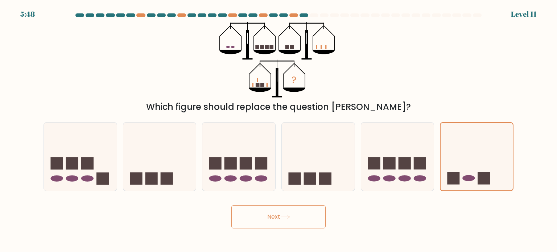
click at [297, 212] on button "Next" at bounding box center [278, 216] width 94 height 23
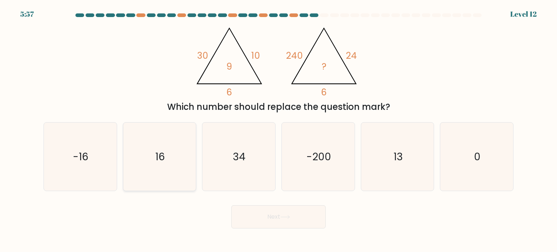
click at [162, 166] on icon "16" at bounding box center [159, 157] width 68 height 68
click at [278, 130] on input "b. 16" at bounding box center [278, 128] width 0 height 4
radio input "true"
click at [283, 216] on icon at bounding box center [285, 217] width 10 height 4
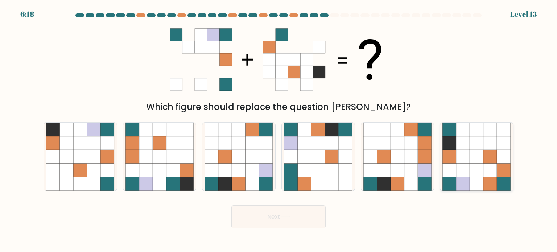
click at [468, 161] on icon at bounding box center [463, 157] width 14 height 14
click at [279, 130] on input "f." at bounding box center [278, 128] width 0 height 4
radio input "true"
click at [462, 161] on icon at bounding box center [462, 156] width 13 height 13
click at [279, 130] on input "f." at bounding box center [278, 128] width 0 height 4
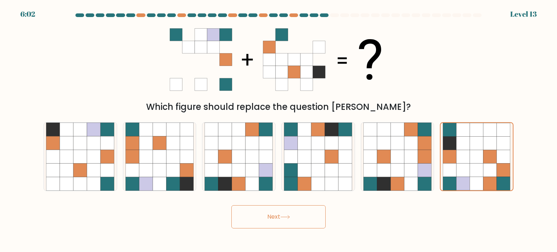
click at [304, 211] on button "Next" at bounding box center [278, 216] width 94 height 23
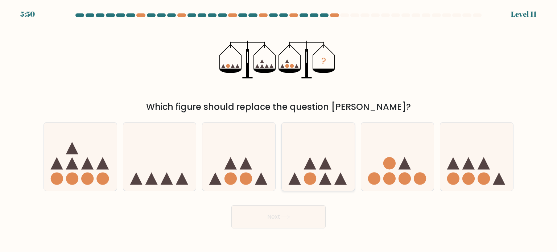
click at [322, 152] on icon at bounding box center [318, 157] width 73 height 60
click at [279, 130] on input "d." at bounding box center [278, 128] width 0 height 4
radio input "true"
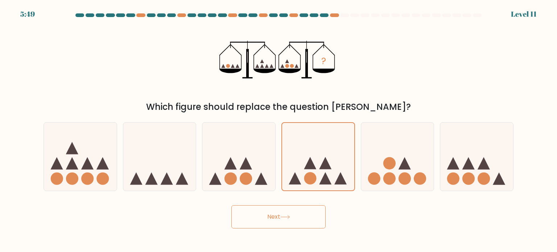
click at [294, 223] on button "Next" at bounding box center [278, 216] width 94 height 23
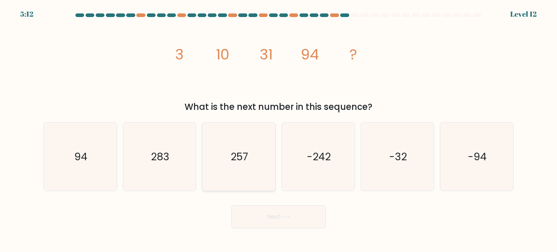
click at [248, 160] on text "257" at bounding box center [239, 156] width 17 height 15
click at [278, 130] on input "c. 257" at bounding box center [278, 128] width 0 height 4
radio input "true"
click at [274, 216] on button "Next" at bounding box center [278, 216] width 94 height 23
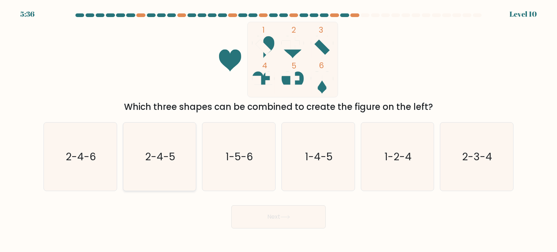
click at [158, 157] on text "2-4-5" at bounding box center [160, 156] width 30 height 15
click at [278, 130] on input "b. 2-4-5" at bounding box center [278, 128] width 0 height 4
radio input "true"
click at [268, 218] on button "Next" at bounding box center [278, 216] width 94 height 23
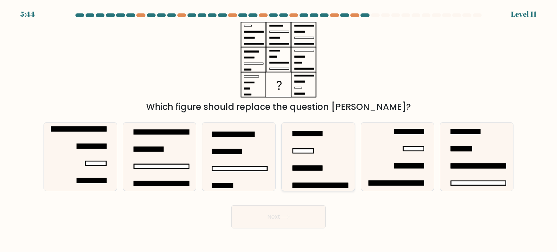
click at [310, 169] on rect at bounding box center [307, 168] width 29 height 4
click at [279, 130] on input "d." at bounding box center [278, 128] width 0 height 4
radio input "true"
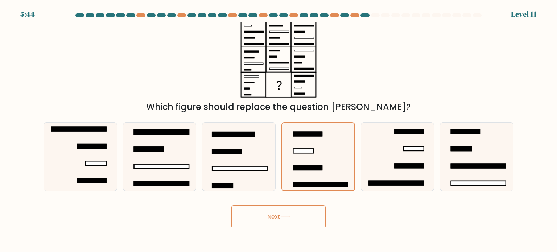
click at [287, 219] on icon at bounding box center [285, 217] width 10 height 4
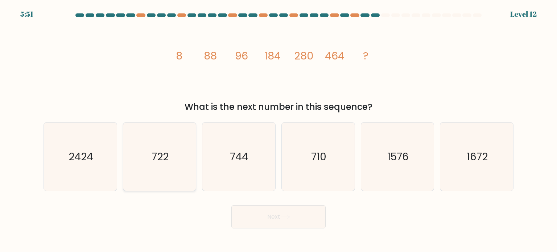
click at [162, 164] on icon "722" at bounding box center [159, 157] width 68 height 68
click at [278, 130] on input "b. 722" at bounding box center [278, 128] width 0 height 4
radio input "true"
click at [267, 210] on button "Next" at bounding box center [278, 216] width 94 height 23
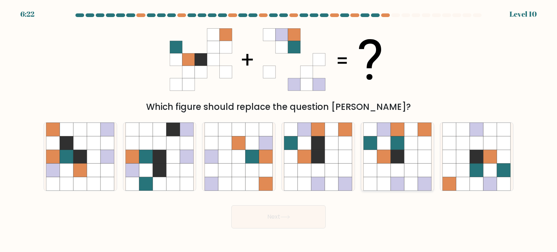
click at [423, 169] on icon at bounding box center [425, 170] width 14 height 14
click at [279, 130] on input "e." at bounding box center [278, 128] width 0 height 4
radio input "true"
click at [268, 224] on button "Next" at bounding box center [278, 216] width 94 height 23
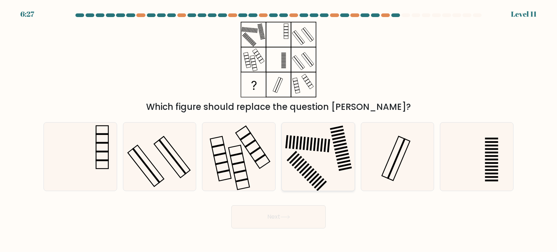
click at [323, 165] on icon at bounding box center [318, 157] width 68 height 68
click at [279, 130] on input "d." at bounding box center [278, 128] width 0 height 4
radio input "true"
click at [310, 176] on rect at bounding box center [312, 175] width 11 height 11
click at [279, 130] on input "d." at bounding box center [278, 128] width 0 height 4
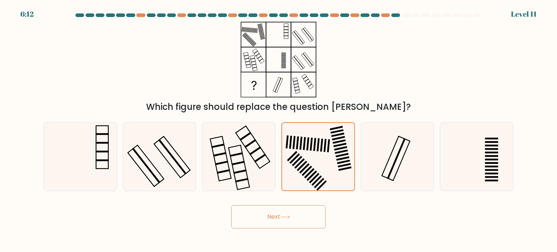
click at [291, 214] on button "Next" at bounding box center [278, 216] width 94 height 23
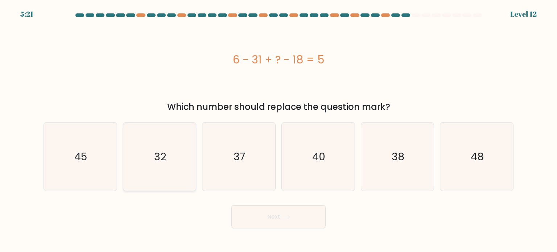
click at [177, 166] on icon "32" at bounding box center [159, 157] width 68 height 68
click at [278, 130] on input "b. 32" at bounding box center [278, 128] width 0 height 4
radio input "true"
click at [300, 216] on button "Next" at bounding box center [278, 216] width 94 height 23
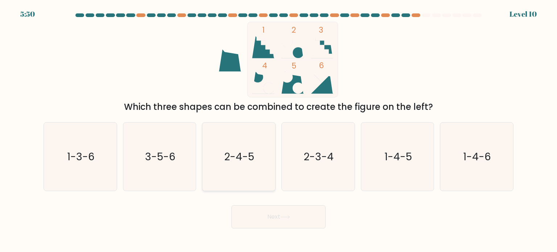
click at [229, 163] on text "2-4-5" at bounding box center [239, 156] width 30 height 15
click at [278, 130] on input "c. 2-4-5" at bounding box center [278, 128] width 0 height 4
radio input "true"
click at [270, 211] on button "Next" at bounding box center [278, 216] width 94 height 23
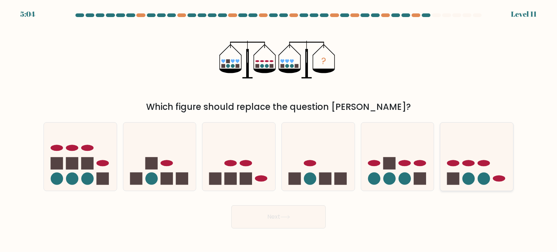
click at [467, 173] on circle at bounding box center [468, 178] width 12 height 12
click at [279, 130] on input "f." at bounding box center [278, 128] width 0 height 4
radio input "true"
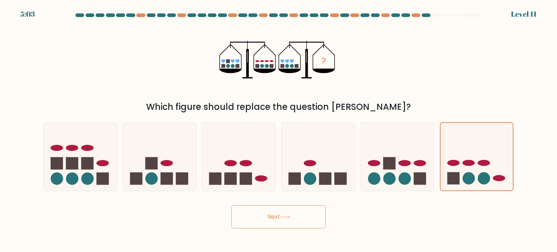
click at [299, 215] on button "Next" at bounding box center [278, 216] width 94 height 23
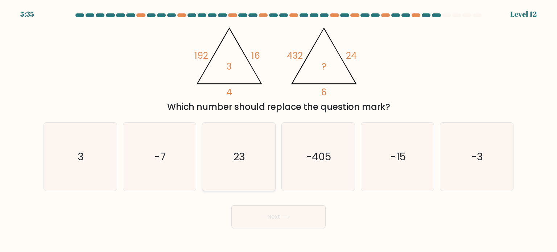
click at [250, 165] on icon "23" at bounding box center [238, 157] width 68 height 68
click at [278, 130] on input "c. 23" at bounding box center [278, 128] width 0 height 4
radio input "true"
click at [279, 210] on button "Next" at bounding box center [278, 216] width 94 height 23
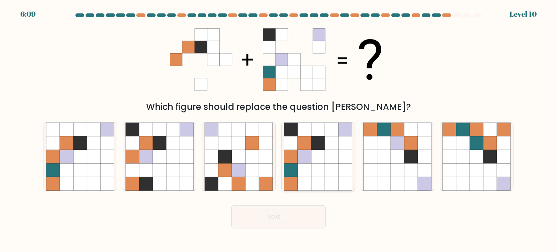
click at [328, 165] on icon at bounding box center [332, 170] width 14 height 14
click at [279, 130] on input "d." at bounding box center [278, 128] width 0 height 4
radio input "true"
click at [301, 220] on button "Next" at bounding box center [278, 216] width 94 height 23
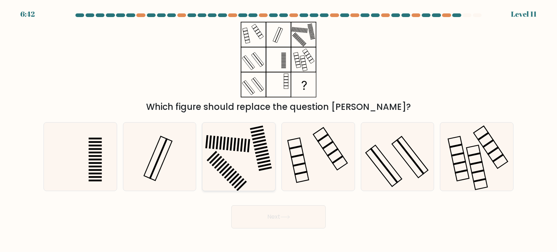
click at [247, 174] on icon at bounding box center [238, 157] width 68 height 68
click at [278, 130] on input "c." at bounding box center [278, 128] width 0 height 4
radio input "true"
click at [269, 212] on button "Next" at bounding box center [278, 216] width 94 height 23
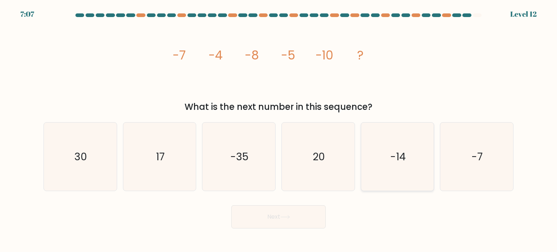
click at [386, 170] on icon "-14" at bounding box center [397, 157] width 68 height 68
click at [279, 130] on input "e. -14" at bounding box center [278, 128] width 0 height 4
radio input "true"
click at [293, 215] on button "Next" at bounding box center [278, 216] width 94 height 23
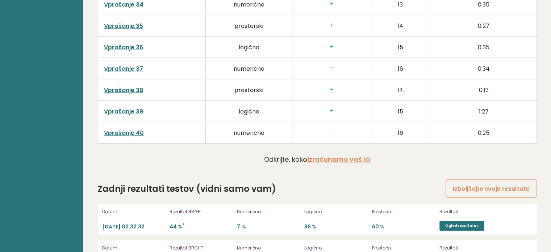
scroll to position [1923, 0]
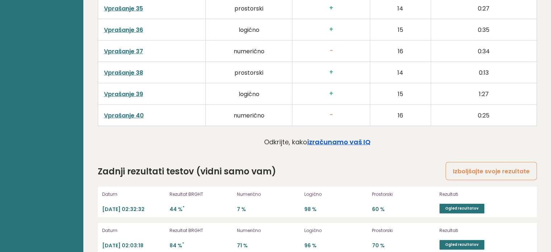
click at [343, 137] on font "izračunamo vaš IQ" at bounding box center [338, 141] width 63 height 9
click at [512, 162] on link "Izboljšajte svoje rezultate" at bounding box center [491, 171] width 91 height 18
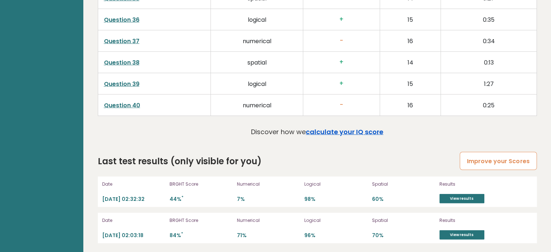
scroll to position [1921, 0]
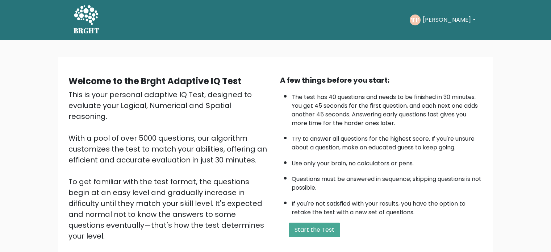
scroll to position [80, 0]
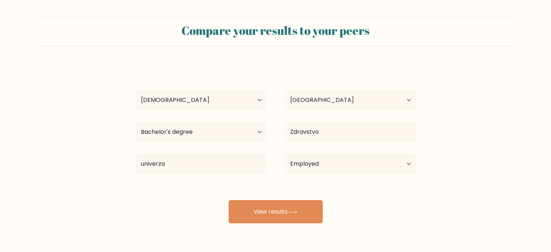
select select "35_44"
select select "SI"
select select "bachelors_degree"
select select "employed"
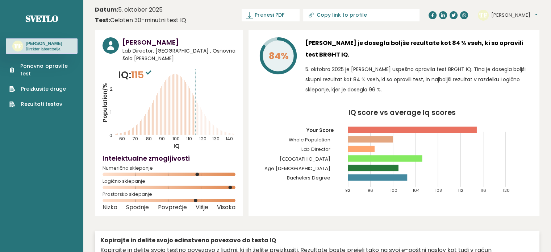
click at [127, 79] on font "IQ:" at bounding box center [124, 74] width 13 height 13
click at [144, 79] on font "115" at bounding box center [137, 74] width 13 height 13
drag, startPoint x: 195, startPoint y: 135, endPoint x: 194, endPoint y: 71, distance: 63.5
click at [194, 72] on icon "Population/% IQ 0 1 2 60 70 80 90 100 110 120 130 140" at bounding box center [169, 109] width 133 height 82
click at [196, 69] on icon "Population/% IQ 0 1 2 60 70 80 90 100 110 120 130 140" at bounding box center [169, 109] width 133 height 82
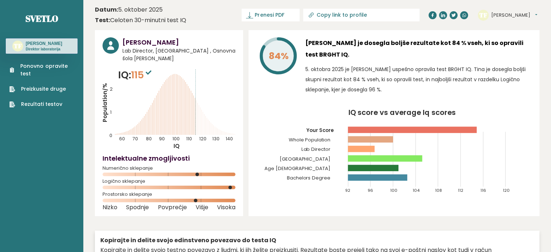
click at [197, 175] on circle at bounding box center [197, 175] width 4 height 4
click at [42, 43] on font "Tina Fantulin" at bounding box center [44, 43] width 37 height 5
click at [37, 64] on font "Ponovno opravite test" at bounding box center [43, 69] width 47 height 15
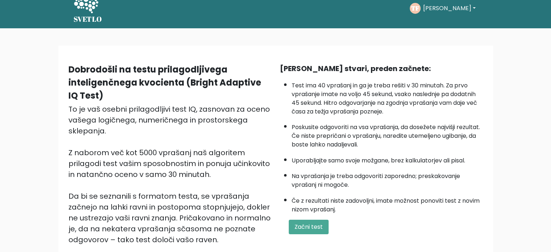
scroll to position [8, 0]
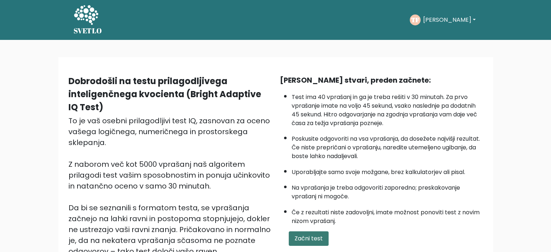
click at [310, 234] on font "Začni test" at bounding box center [309, 238] width 28 height 8
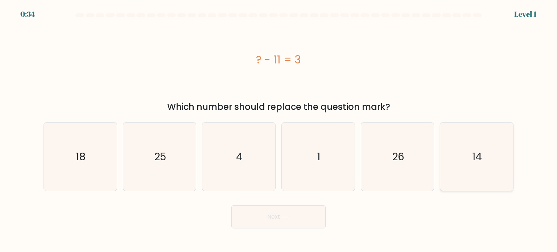
click at [483, 164] on icon "14" at bounding box center [476, 157] width 68 height 68
click at [279, 130] on input "f. 14" at bounding box center [278, 128] width 0 height 4
radio input "true"
click at [256, 218] on button "Next" at bounding box center [278, 216] width 94 height 23
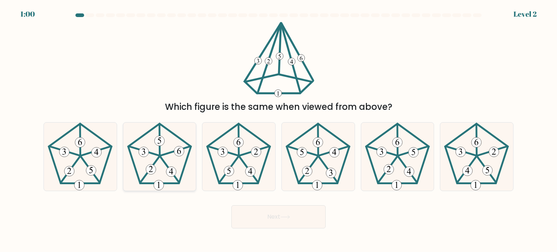
click at [164, 154] on 624 at bounding box center [176, 150] width 30 height 9
click at [278, 130] on input "b." at bounding box center [278, 128] width 0 height 4
radio input "true"
click at [283, 212] on button "Next" at bounding box center [278, 216] width 94 height 23
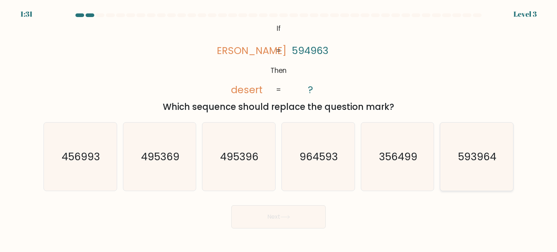
click at [455, 159] on icon "593964" at bounding box center [476, 157] width 68 height 68
click at [279, 130] on input "f. 593964" at bounding box center [278, 128] width 0 height 4
radio input "true"
click at [272, 217] on button "Next" at bounding box center [278, 216] width 94 height 23
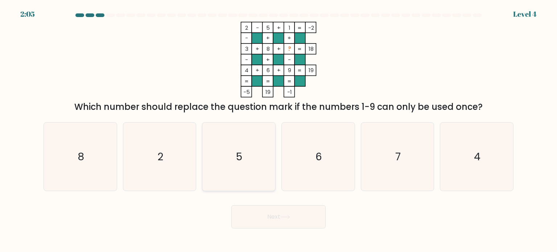
click at [239, 166] on icon "5" at bounding box center [238, 157] width 68 height 68
click at [278, 130] on input "c. 5" at bounding box center [278, 128] width 0 height 4
radio input "true"
click at [268, 210] on button "Next" at bounding box center [278, 216] width 94 height 23
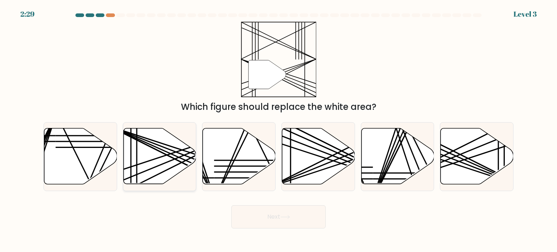
click at [173, 153] on line at bounding box center [182, 149] width 144 height 47
click at [278, 130] on input "b." at bounding box center [278, 128] width 0 height 4
radio input "true"
click at [265, 216] on button "Next" at bounding box center [278, 216] width 94 height 23
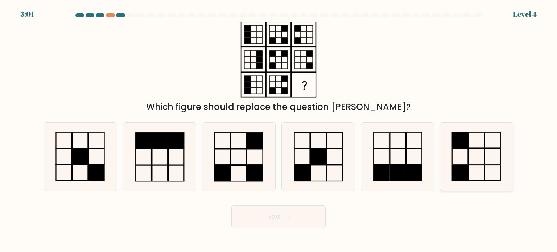
click at [463, 149] on rect at bounding box center [460, 157] width 16 height 16
click at [279, 130] on input "f." at bounding box center [278, 128] width 0 height 4
radio input "true"
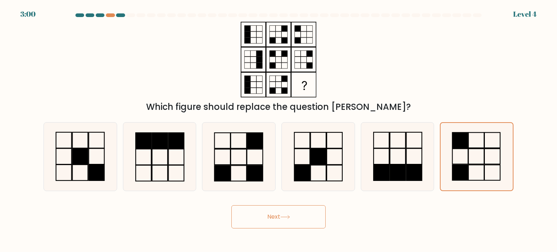
click at [279, 213] on button "Next" at bounding box center [278, 216] width 94 height 23
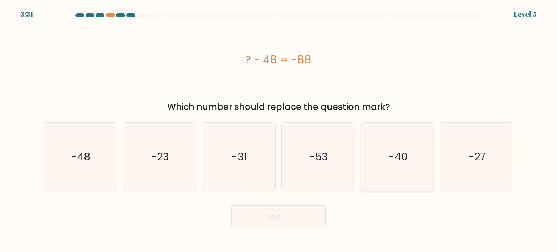
click at [394, 168] on icon "-40" at bounding box center [397, 157] width 68 height 68
click at [279, 130] on input "e. -40" at bounding box center [278, 128] width 0 height 4
radio input "true"
click at [286, 217] on icon at bounding box center [285, 217] width 10 height 4
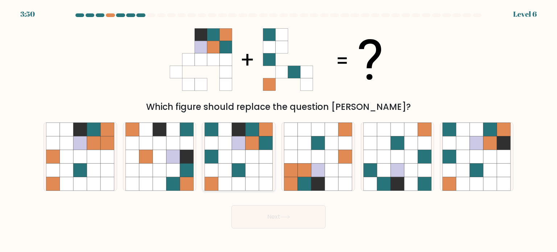
click at [238, 153] on icon at bounding box center [239, 157] width 14 height 14
click at [278, 130] on input "c." at bounding box center [278, 128] width 0 height 4
radio input "true"
click at [263, 218] on button "Next" at bounding box center [278, 216] width 94 height 23
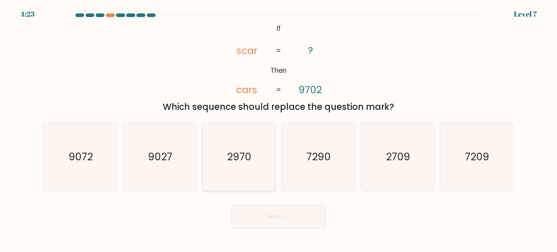
click at [244, 164] on icon "2970" at bounding box center [238, 157] width 68 height 68
click at [278, 130] on input "c. 2970" at bounding box center [278, 128] width 0 height 4
radio input "true"
click at [265, 220] on button "Next" at bounding box center [278, 216] width 94 height 23
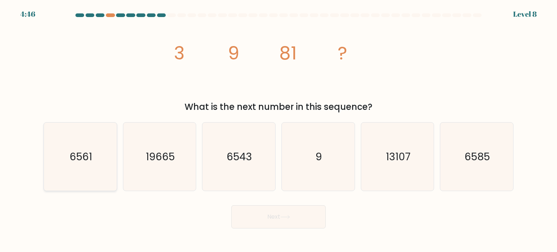
click at [81, 173] on icon "6561" at bounding box center [80, 157] width 68 height 68
click at [278, 130] on input "a. 6561" at bounding box center [278, 128] width 0 height 4
radio input "true"
click at [281, 214] on button "Next" at bounding box center [278, 216] width 94 height 23
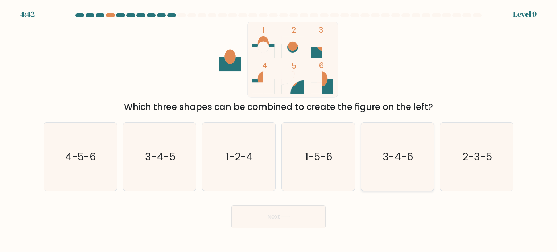
click at [395, 152] on text "3-4-6" at bounding box center [398, 156] width 31 height 15
click at [279, 130] on input "e. 3-4-6" at bounding box center [278, 128] width 0 height 4
radio input "true"
click at [286, 211] on button "Next" at bounding box center [278, 216] width 94 height 23
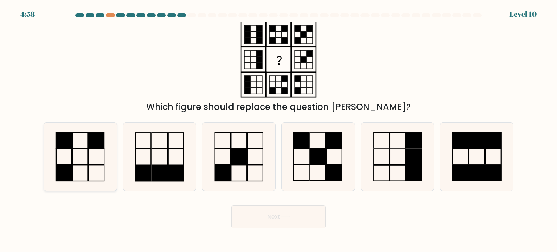
click at [82, 166] on icon at bounding box center [80, 157] width 68 height 68
click at [278, 130] on input "a." at bounding box center [278, 128] width 0 height 4
radio input "true"
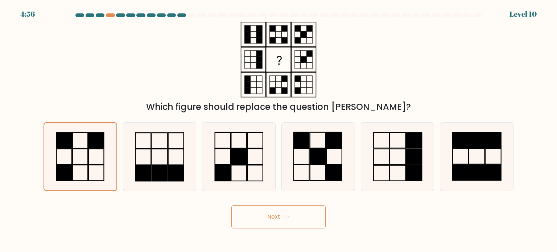
click at [278, 213] on button "Next" at bounding box center [278, 216] width 94 height 23
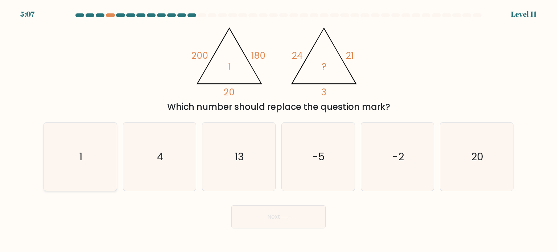
click at [87, 160] on icon "1" at bounding box center [80, 157] width 68 height 68
click at [278, 130] on input "a. 1" at bounding box center [278, 128] width 0 height 4
radio input "true"
click at [290, 218] on icon at bounding box center [285, 217] width 10 height 4
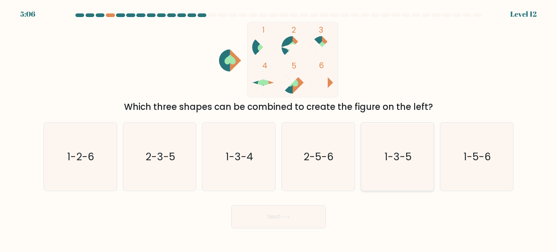
click at [386, 146] on icon "1-3-5" at bounding box center [397, 157] width 68 height 68
click at [279, 130] on input "e. 1-3-5" at bounding box center [278, 128] width 0 height 4
radio input "true"
click at [264, 220] on button "Next" at bounding box center [278, 216] width 94 height 23
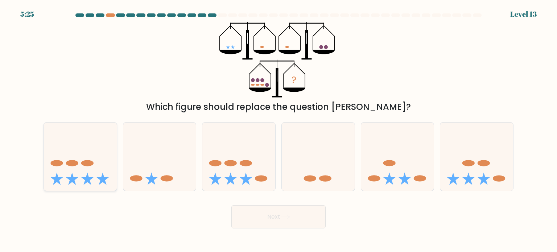
click at [70, 172] on icon at bounding box center [80, 157] width 73 height 60
click at [278, 130] on input "a." at bounding box center [278, 128] width 0 height 4
radio input "true"
click at [271, 216] on button "Next" at bounding box center [278, 216] width 94 height 23
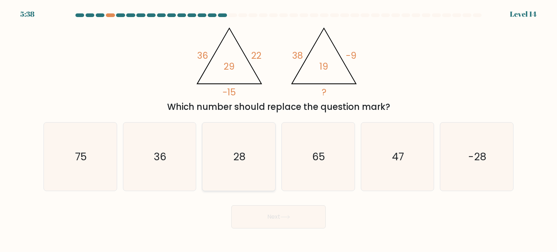
click at [243, 165] on icon "28" at bounding box center [238, 157] width 68 height 68
click at [278, 130] on input "c. 28" at bounding box center [278, 128] width 0 height 4
radio input "true"
click at [281, 217] on button "Next" at bounding box center [278, 216] width 94 height 23
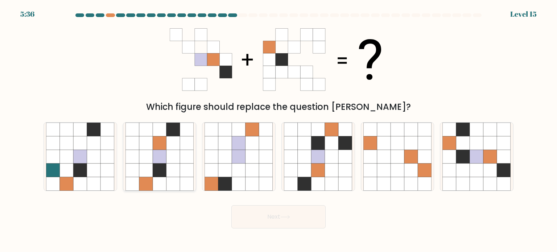
click at [173, 174] on icon at bounding box center [173, 170] width 14 height 14
click at [278, 130] on input "b." at bounding box center [278, 128] width 0 height 4
radio input "true"
click at [289, 213] on button "Next" at bounding box center [278, 216] width 94 height 23
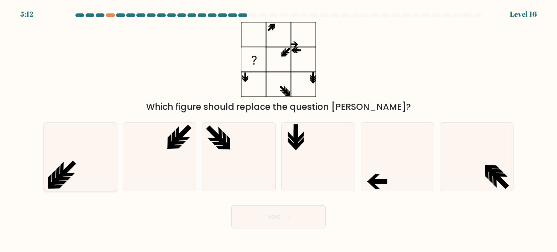
click at [92, 177] on icon at bounding box center [80, 157] width 68 height 68
click at [278, 130] on input "a." at bounding box center [278, 128] width 0 height 4
radio input "true"
click at [273, 217] on button "Next" at bounding box center [278, 216] width 94 height 23
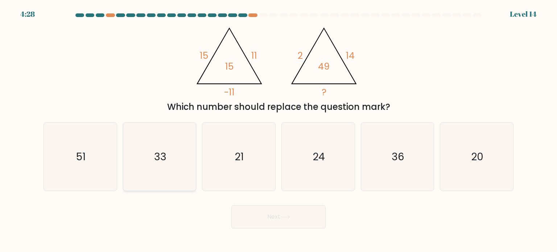
click at [175, 171] on icon "33" at bounding box center [159, 157] width 68 height 68
click at [278, 130] on input "b. 33" at bounding box center [278, 128] width 0 height 4
radio input "true"
click at [303, 217] on button "Next" at bounding box center [278, 216] width 94 height 23
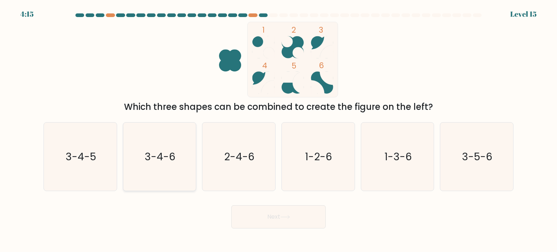
click at [164, 160] on text "3-4-6" at bounding box center [160, 156] width 31 height 15
click at [278, 130] on input "b. 3-4-6" at bounding box center [278, 128] width 0 height 4
radio input "true"
click at [294, 226] on button "Next" at bounding box center [278, 216] width 94 height 23
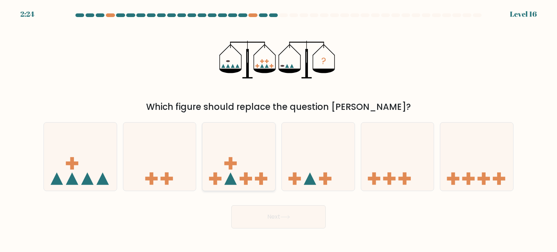
click at [255, 177] on icon at bounding box center [238, 157] width 73 height 60
click at [278, 130] on input "c." at bounding box center [278, 128] width 0 height 4
radio input "true"
click at [467, 162] on icon at bounding box center [476, 157] width 73 height 60
click at [279, 130] on input "f." at bounding box center [278, 128] width 0 height 4
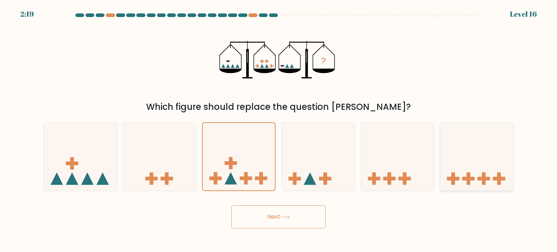
radio input "true"
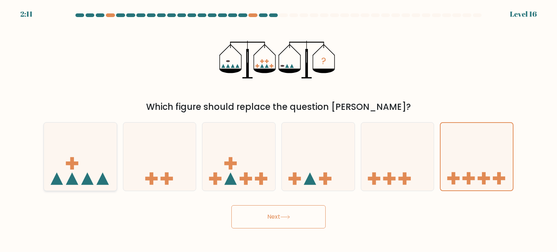
click at [96, 175] on icon at bounding box center [80, 157] width 73 height 60
click at [278, 130] on input "a." at bounding box center [278, 128] width 0 height 4
radio input "true"
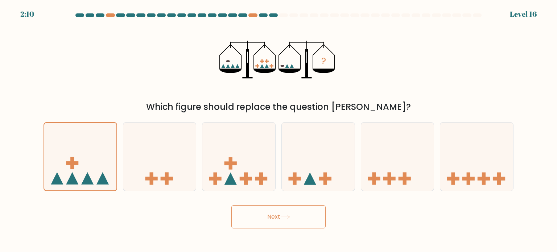
click at [303, 214] on button "Next" at bounding box center [278, 216] width 94 height 23
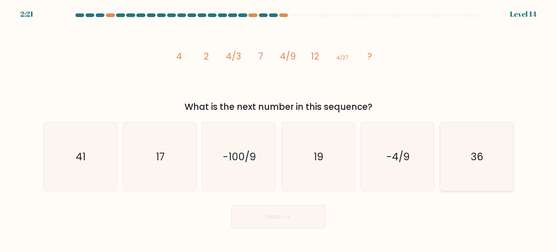
click at [460, 159] on icon "36" at bounding box center [476, 157] width 68 height 68
click at [279, 130] on input "f. 36" at bounding box center [278, 128] width 0 height 4
radio input "true"
click at [297, 216] on button "Next" at bounding box center [278, 216] width 94 height 23
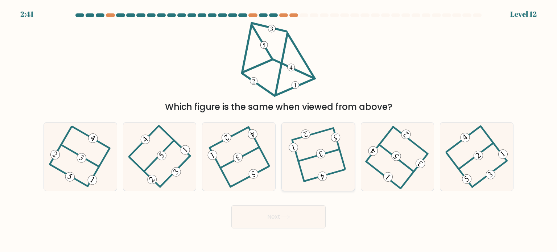
click at [327, 154] on icon at bounding box center [318, 156] width 53 height 55
click at [279, 130] on input "d." at bounding box center [278, 128] width 0 height 4
radio input "true"
click at [290, 216] on icon at bounding box center [285, 217] width 10 height 4
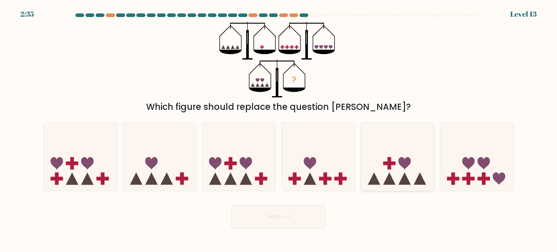
click at [400, 149] on icon at bounding box center [397, 157] width 73 height 60
click at [279, 130] on input "e." at bounding box center [278, 128] width 0 height 4
radio input "true"
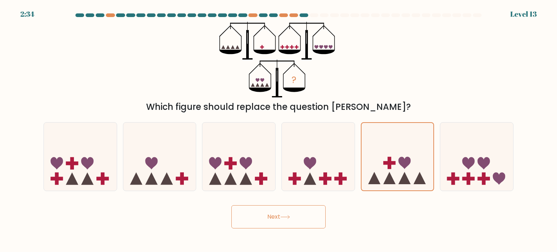
click at [286, 214] on button "Next" at bounding box center [278, 216] width 94 height 23
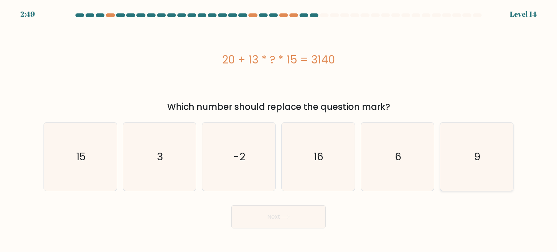
click at [479, 158] on text "9" at bounding box center [477, 156] width 7 height 15
click at [279, 130] on input "f. 9" at bounding box center [278, 128] width 0 height 4
radio input "true"
click at [294, 217] on button "Next" at bounding box center [278, 216] width 94 height 23
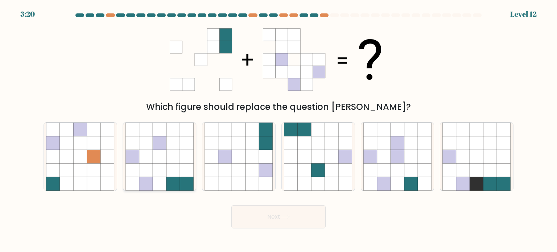
click at [157, 172] on icon at bounding box center [160, 170] width 14 height 14
click at [278, 130] on input "b." at bounding box center [278, 128] width 0 height 4
radio input "true"
click at [297, 217] on button "Next" at bounding box center [278, 216] width 94 height 23
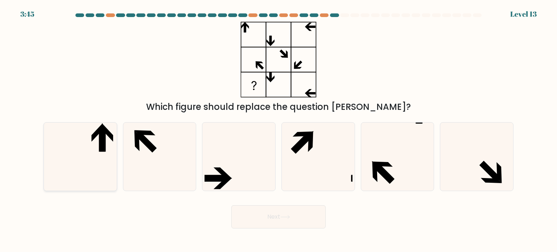
click at [101, 157] on icon at bounding box center [80, 157] width 68 height 68
click at [278, 130] on input "a." at bounding box center [278, 128] width 0 height 4
radio input "true"
click at [284, 217] on icon at bounding box center [285, 217] width 10 height 4
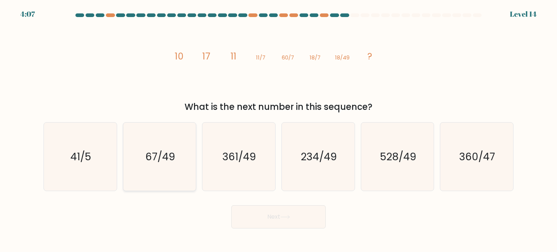
click at [167, 161] on text "67/49" at bounding box center [160, 156] width 30 height 15
click at [278, 130] on input "b. 67/49" at bounding box center [278, 128] width 0 height 4
radio input "true"
click at [287, 216] on icon at bounding box center [285, 217] width 10 height 4
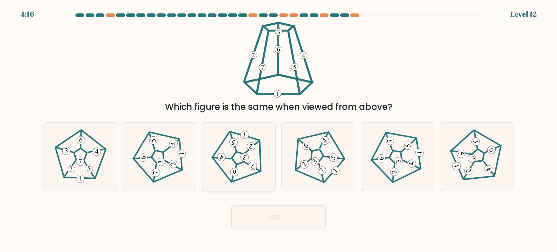
click at [229, 148] on icon at bounding box center [238, 156] width 55 height 55
click at [278, 130] on input "c." at bounding box center [278, 128] width 0 height 4
radio input "true"
click at [254, 213] on button "Next" at bounding box center [278, 216] width 94 height 23
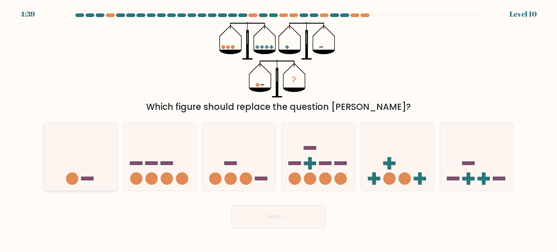
click at [96, 167] on icon at bounding box center [80, 157] width 73 height 60
click at [278, 130] on input "a." at bounding box center [278, 128] width 0 height 4
radio input "true"
click at [265, 215] on button "Next" at bounding box center [278, 216] width 94 height 23
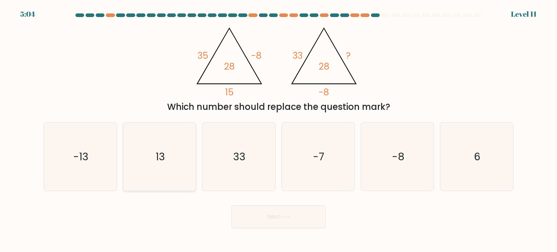
click at [157, 166] on icon "13" at bounding box center [159, 157] width 68 height 68
click at [278, 130] on input "b. 13" at bounding box center [278, 128] width 0 height 4
radio input "true"
click at [269, 217] on button "Next" at bounding box center [278, 216] width 94 height 23
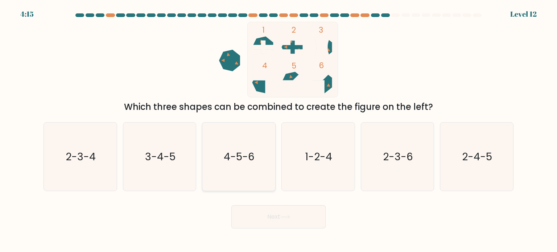
click at [249, 142] on icon "4-5-6" at bounding box center [238, 157] width 68 height 68
click at [278, 130] on input "c. 4-5-6" at bounding box center [278, 128] width 0 height 4
radio input "true"
click at [275, 216] on button "Next" at bounding box center [278, 216] width 94 height 23
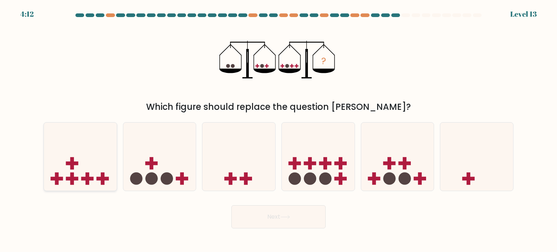
click at [67, 171] on icon at bounding box center [80, 157] width 73 height 60
click at [278, 130] on input "a." at bounding box center [278, 128] width 0 height 4
radio input "true"
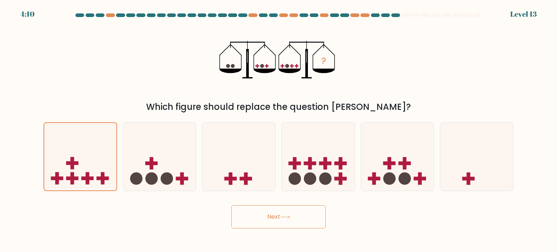
click at [277, 214] on button "Next" at bounding box center [278, 216] width 94 height 23
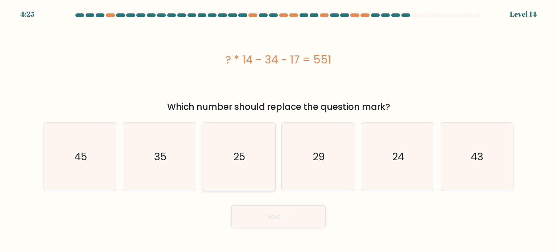
click at [222, 160] on icon "25" at bounding box center [238, 157] width 68 height 68
click at [278, 130] on input "c. 25" at bounding box center [278, 128] width 0 height 4
radio input "true"
click at [377, 165] on icon "24" at bounding box center [397, 157] width 68 height 68
click at [279, 130] on input "e. 24" at bounding box center [278, 128] width 0 height 4
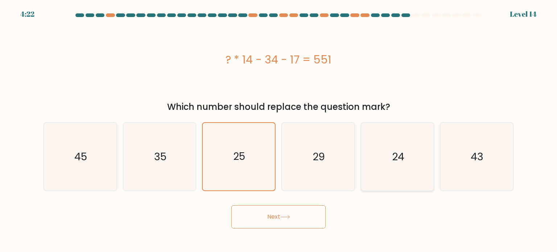
radio input "true"
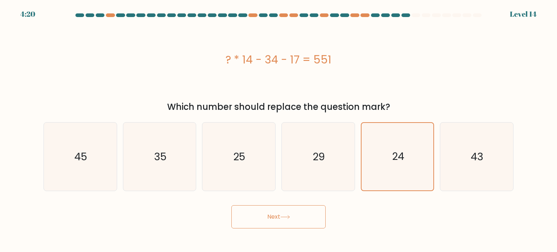
click at [285, 216] on icon at bounding box center [285, 217] width 10 height 4
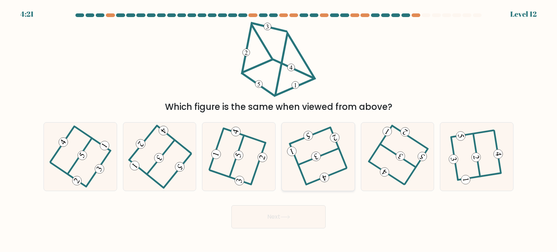
click at [297, 153] on icon at bounding box center [318, 156] width 54 height 55
click at [279, 130] on input "d." at bounding box center [278, 128] width 0 height 4
radio input "true"
click at [283, 214] on button "Next" at bounding box center [278, 216] width 94 height 23
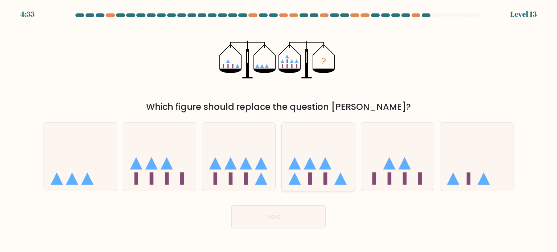
click at [319, 142] on icon at bounding box center [318, 157] width 73 height 60
click at [279, 130] on input "d." at bounding box center [278, 128] width 0 height 4
radio input "true"
click at [288, 222] on button "Next" at bounding box center [278, 216] width 94 height 23
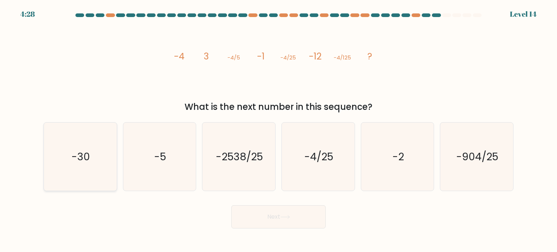
click at [89, 164] on icon "-30" at bounding box center [80, 157] width 68 height 68
click at [278, 130] on input "a. -30" at bounding box center [278, 128] width 0 height 4
radio input "true"
click at [265, 214] on button "Next" at bounding box center [278, 216] width 94 height 23
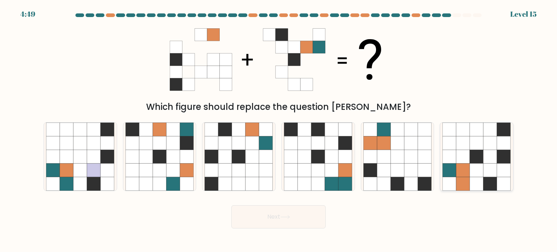
click at [450, 165] on icon at bounding box center [450, 170] width 14 height 14
click at [279, 130] on input "f." at bounding box center [278, 128] width 0 height 4
radio input "true"
click at [282, 223] on button "Next" at bounding box center [278, 216] width 94 height 23
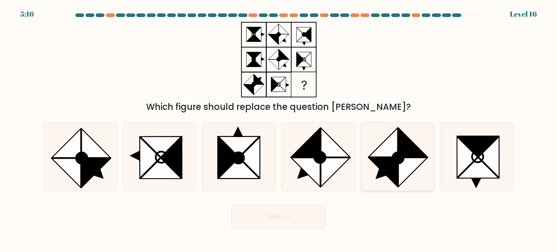
click at [405, 164] on icon at bounding box center [412, 172] width 29 height 29
click at [279, 130] on input "e." at bounding box center [278, 128] width 0 height 4
radio input "true"
click at [284, 212] on button "Next" at bounding box center [278, 216] width 94 height 23
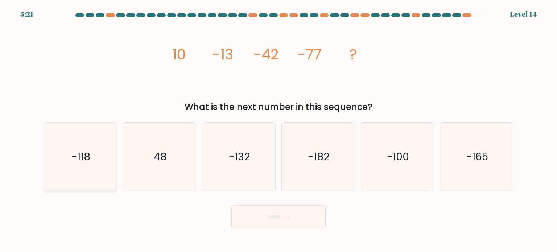
click at [81, 158] on text "-118" at bounding box center [80, 156] width 19 height 15
click at [278, 130] on input "a. -118" at bounding box center [278, 128] width 0 height 4
radio input "true"
click at [273, 216] on button "Next" at bounding box center [278, 216] width 94 height 23
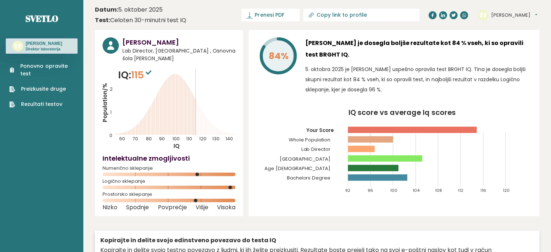
click at [151, 71] on icon at bounding box center [149, 72] width 6 height 4
click at [151, 73] on icon at bounding box center [149, 72] width 6 height 4
click at [284, 13] on font "Prenesi PDF" at bounding box center [269, 14] width 29 height 7
click at [46, 105] on font "Rezultati testov" at bounding box center [41, 103] width 41 height 7
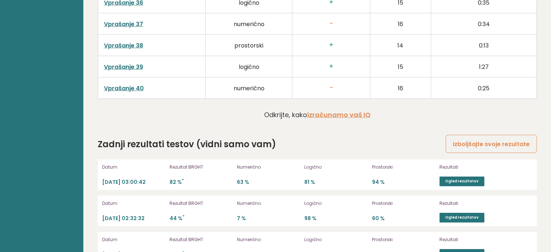
scroll to position [1959, 0]
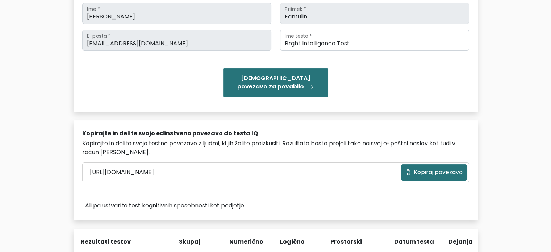
scroll to position [109, 0]
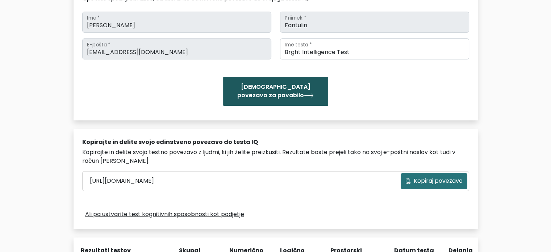
click at [277, 94] on font "[DEMOGRAPHIC_DATA] povezavo za povabilo" at bounding box center [273, 91] width 73 height 17
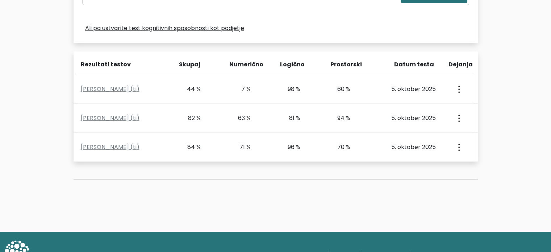
scroll to position [282, 0]
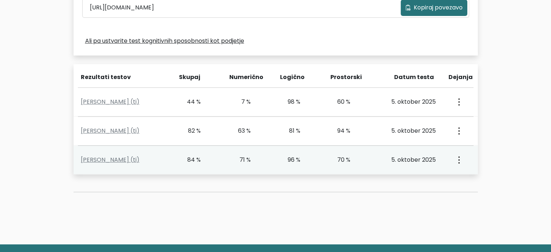
click at [458, 162] on button "button" at bounding box center [459, 160] width 6 height 22
click at [467, 178] on font "Ogled profila" at bounding box center [480, 181] width 37 height 8
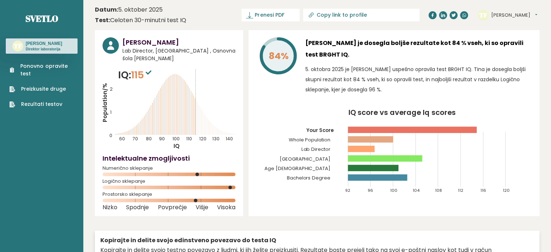
click at [281, 57] on tspan "84%" at bounding box center [279, 56] width 20 height 13
drag, startPoint x: 320, startPoint y: 53, endPoint x: 384, endPoint y: 61, distance: 64.6
click at [384, 61] on div "[PERSON_NAME] je dosegla boljše rezultate kot 84 % vseh, ki so opravili test BR…" at bounding box center [419, 67] width 227 height 61
click at [352, 79] on font "5. oktobra 2025 je [PERSON_NAME] uspešno opravila test BRGHT IQ. Tina je dosegl…" at bounding box center [416, 80] width 220 height 28
drag, startPoint x: 383, startPoint y: 86, endPoint x: 371, endPoint y: 86, distance: 11.2
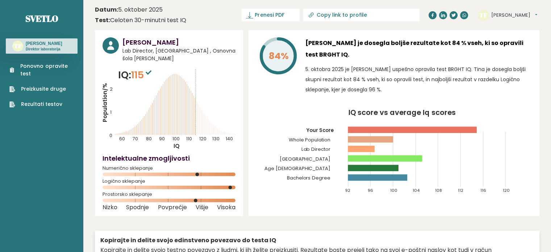
click at [371, 86] on font "5. oktobra 2025 je [PERSON_NAME] uspešno opravila test BRGHT IQ. Tina je dosegl…" at bounding box center [416, 80] width 220 height 28
click at [483, 128] on icon "IQ score vs average Iq scores 92 96 100 104 108 112 116 120 Your Score Whole Po…" at bounding box center [394, 154] width 276 height 91
